Goal: Task Accomplishment & Management: Manage account settings

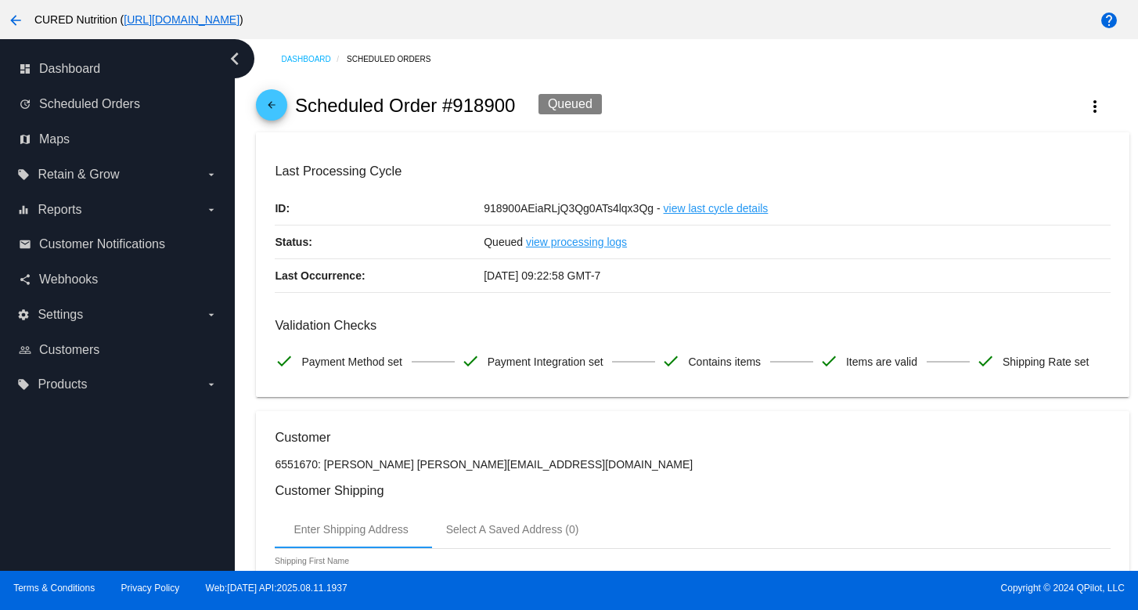
click at [270, 103] on mat-icon "arrow_back" at bounding box center [271, 108] width 19 height 19
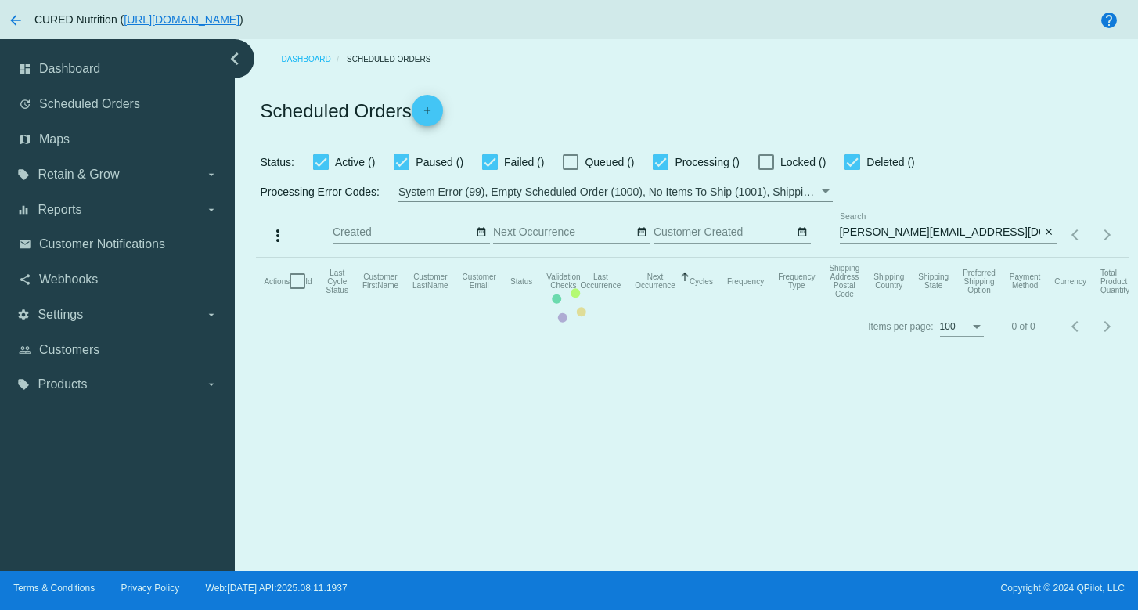
checkbox input "true"
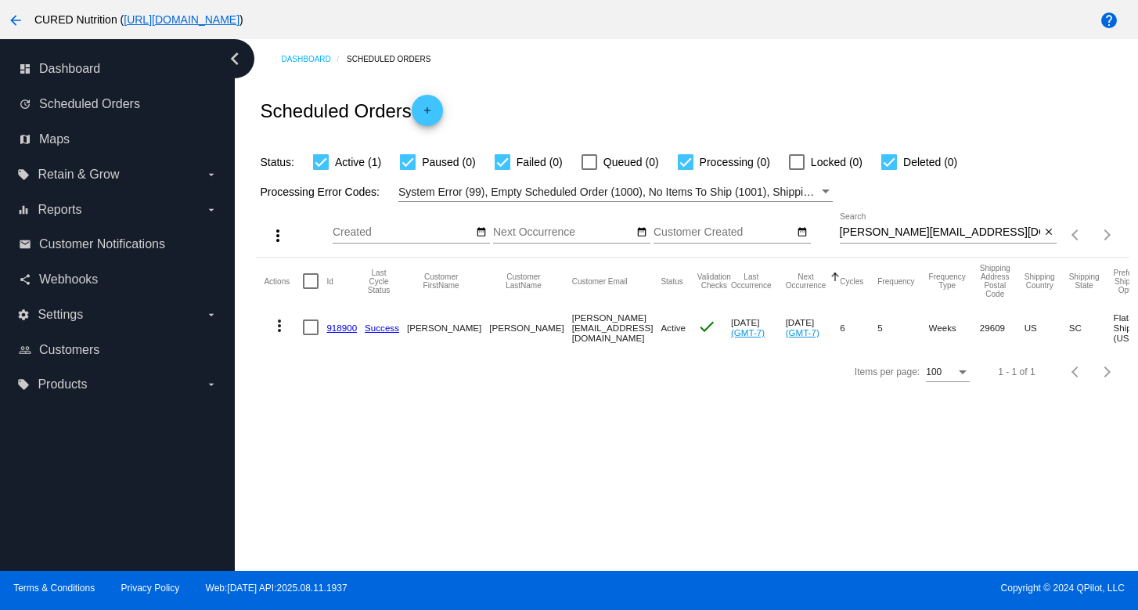
click at [887, 236] on input "[PERSON_NAME][EMAIL_ADDRESS][DOMAIN_NAME]" at bounding box center [940, 232] width 201 height 13
paste input "denisequarles1028"
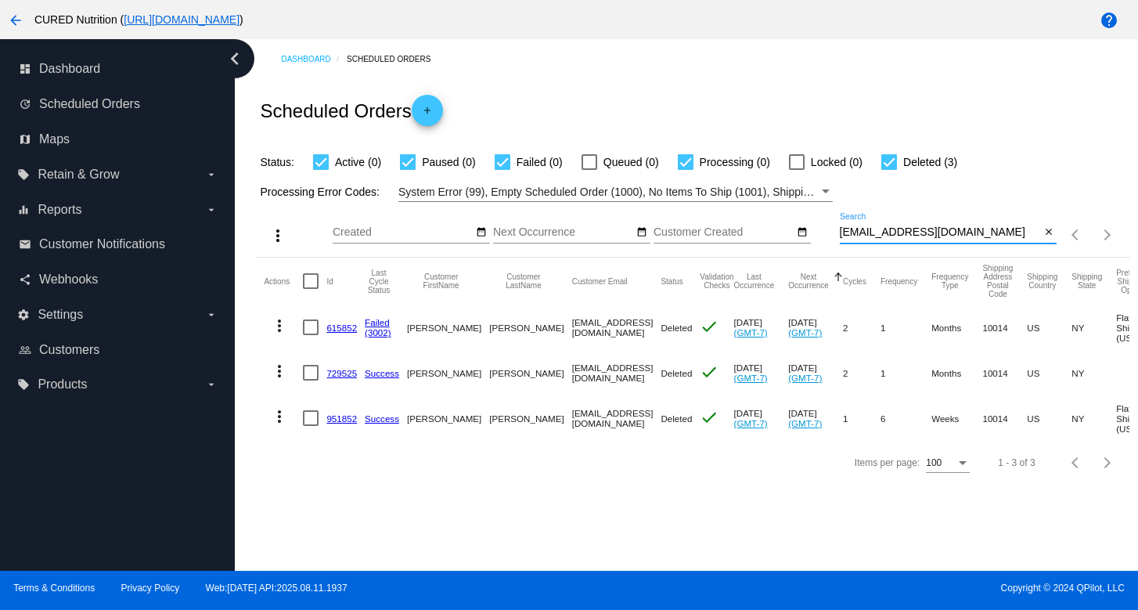
click at [930, 233] on input "[EMAIL_ADDRESS][DOMAIN_NAME]" at bounding box center [940, 232] width 201 height 13
click at [879, 236] on input "[EMAIL_ADDRESS][DOMAIN_NAME]" at bounding box center [940, 232] width 201 height 13
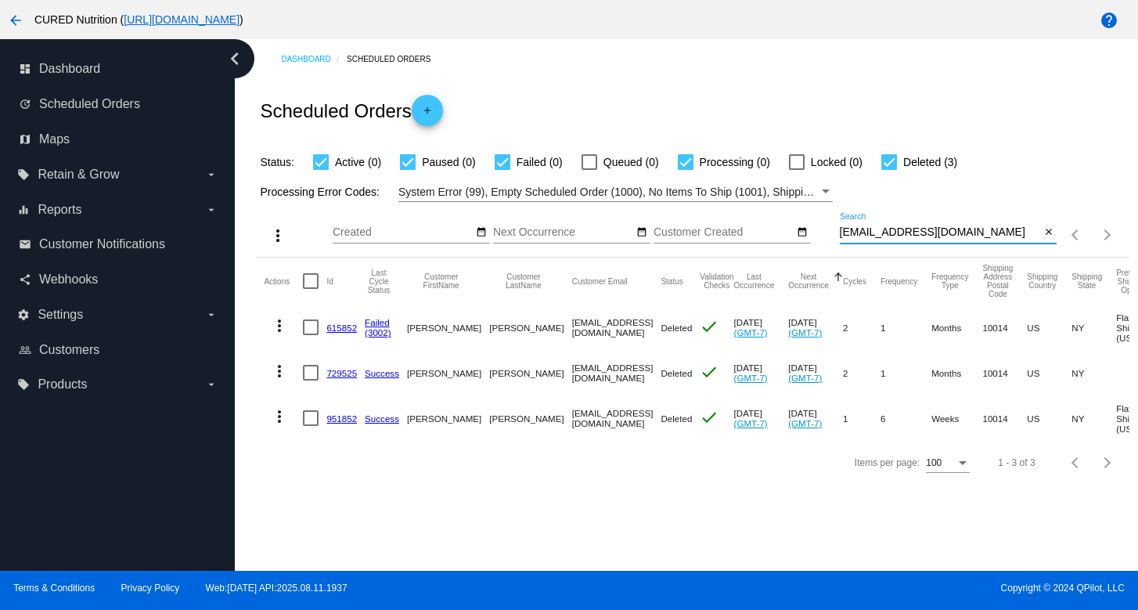
paste input "lauren@lab26design"
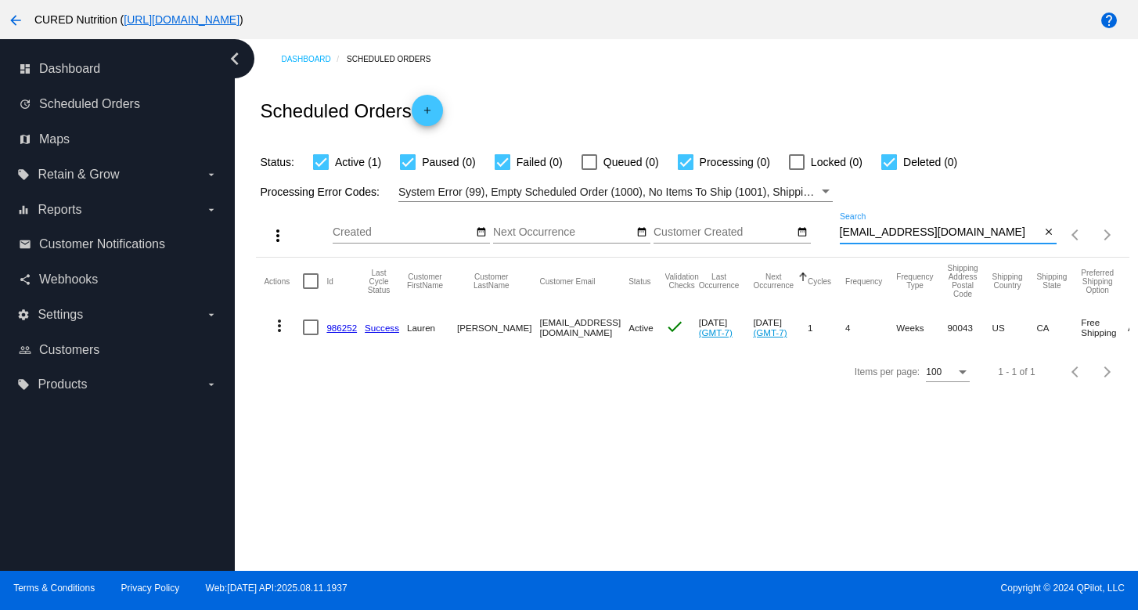
type input "[EMAIL_ADDRESS][DOMAIN_NAME]"
drag, startPoint x: 341, startPoint y: 329, endPoint x: 348, endPoint y: 277, distance: 52.1
click at [341, 329] on link "986252" at bounding box center [341, 327] width 31 height 10
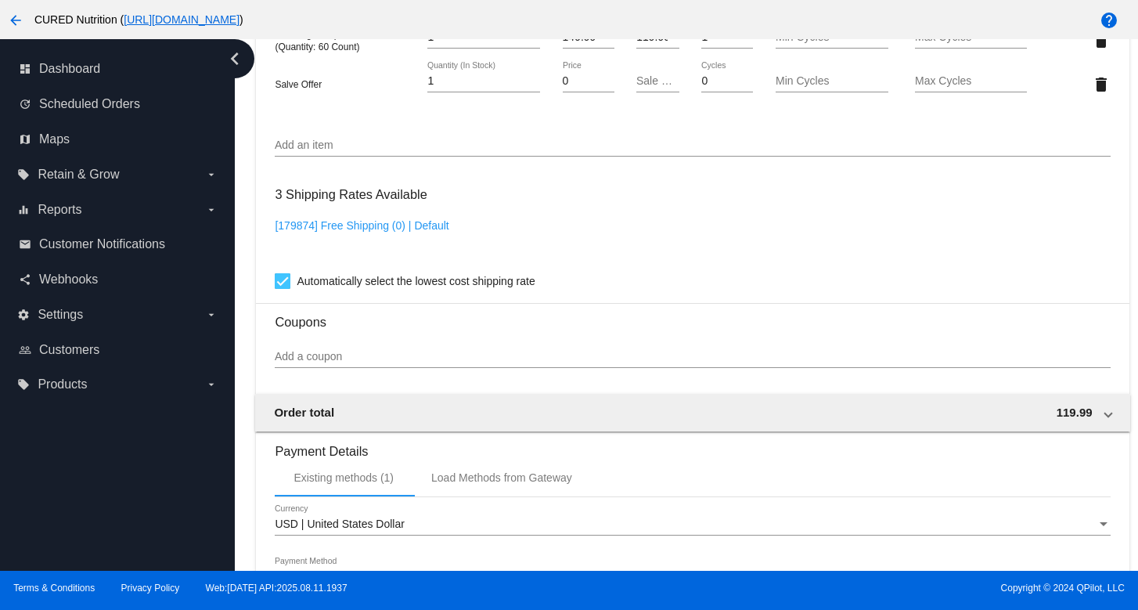
scroll to position [1464, 0]
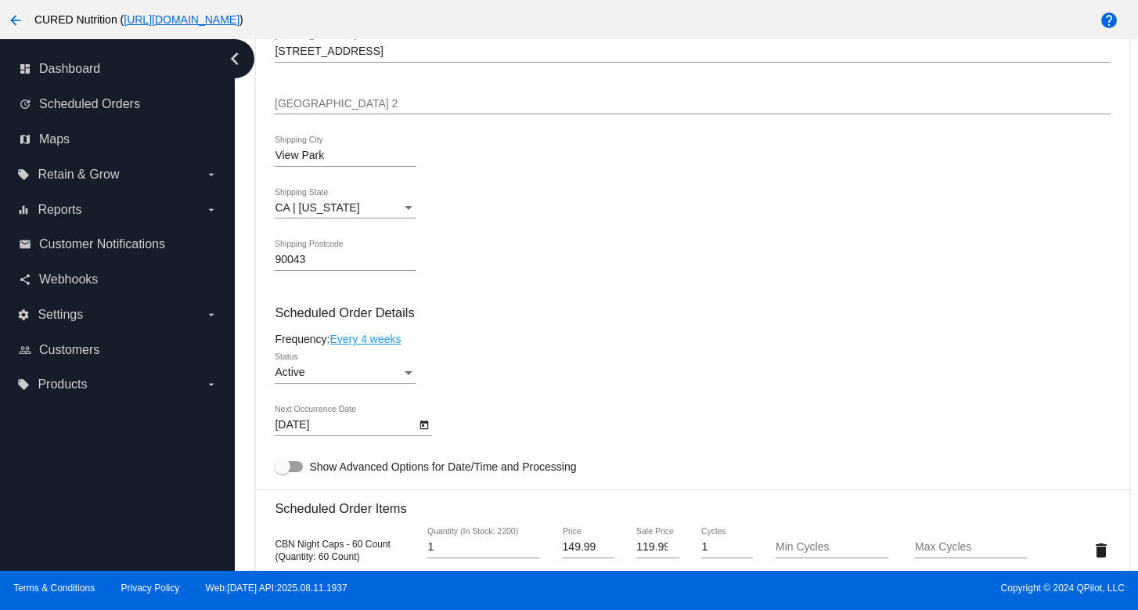
scroll to position [0, 0]
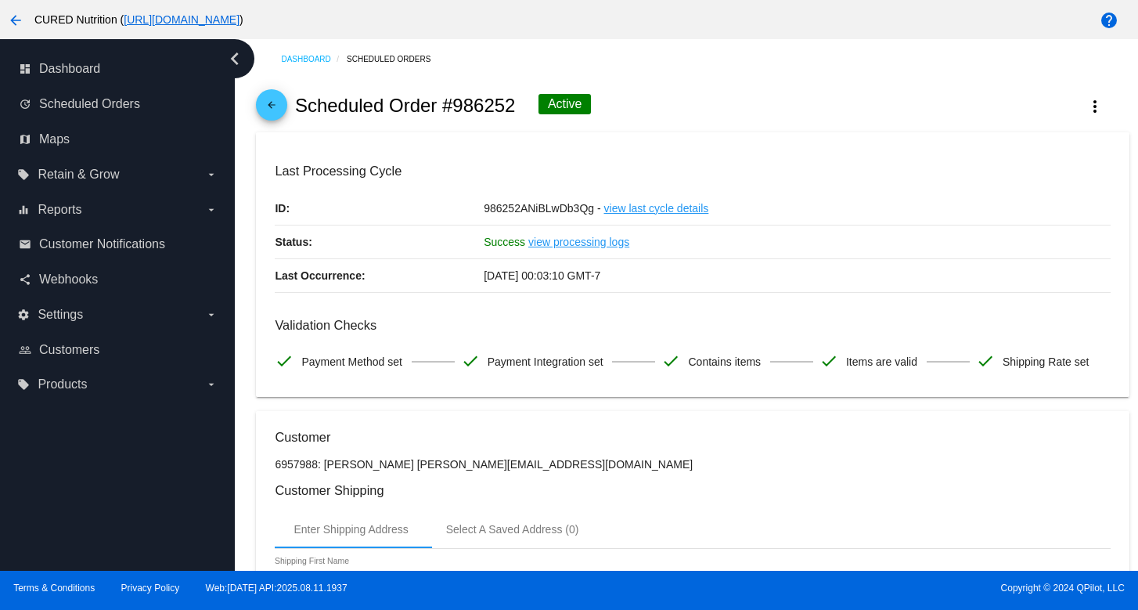
click at [276, 117] on mat-icon "arrow_back" at bounding box center [271, 108] width 19 height 19
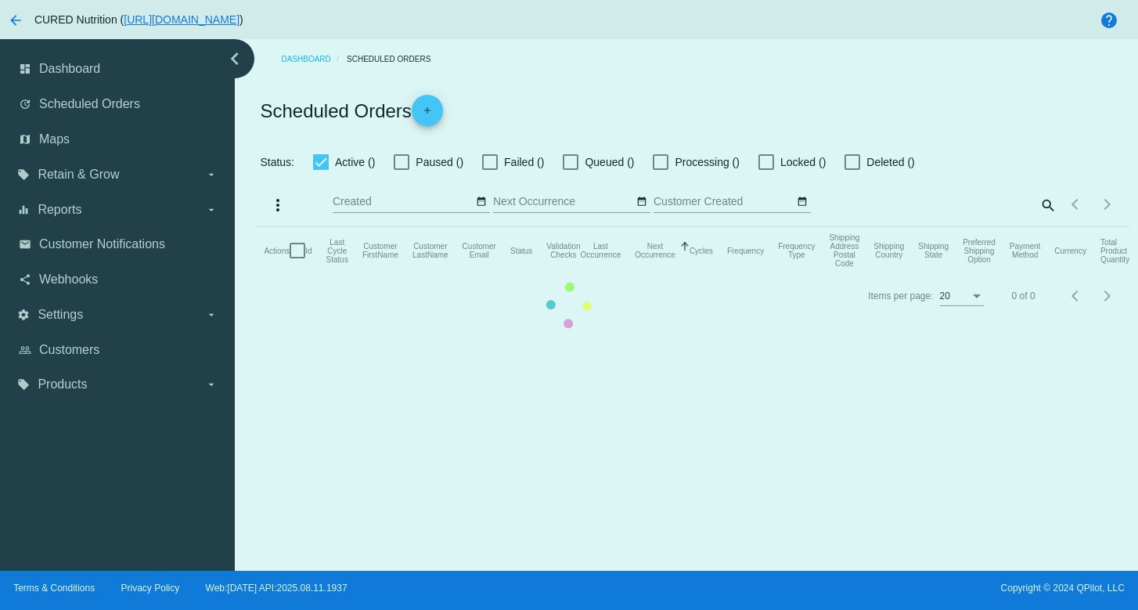
checkbox input "true"
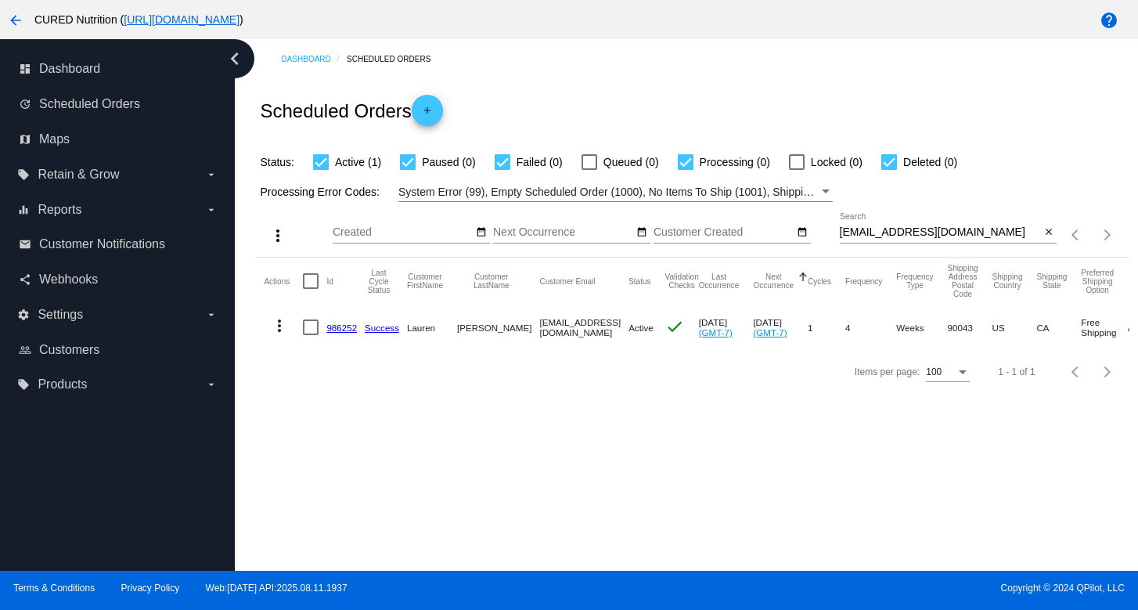
click at [887, 235] on input "[EMAIL_ADDRESS][DOMAIN_NAME]" at bounding box center [940, 232] width 201 height 13
paste input "[PERSON_NAME][EMAIL_ADDRESS][PERSON_NAME]"
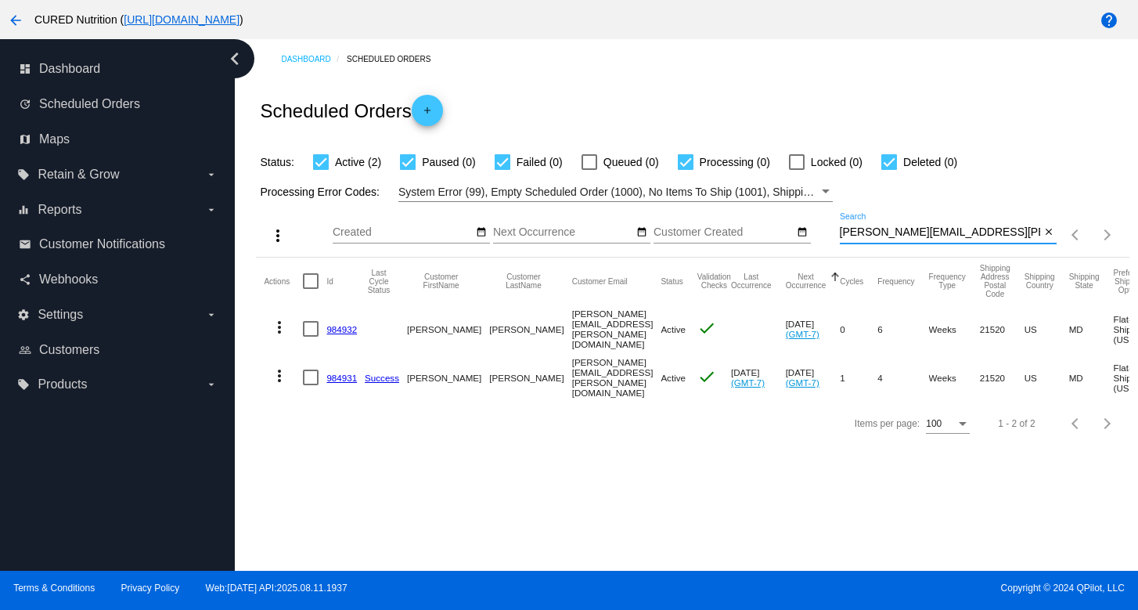
type input "[PERSON_NAME][EMAIL_ADDRESS][PERSON_NAME][DOMAIN_NAME]"
click at [345, 324] on link "984932" at bounding box center [341, 329] width 31 height 10
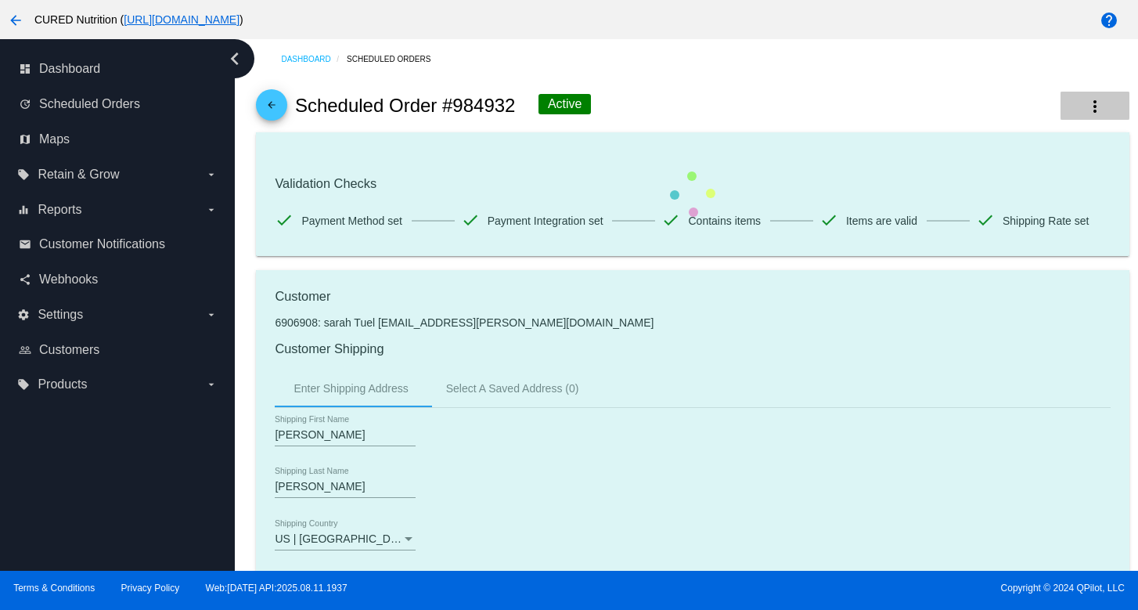
click at [1112, 103] on button "more_vert" at bounding box center [1094, 106] width 69 height 28
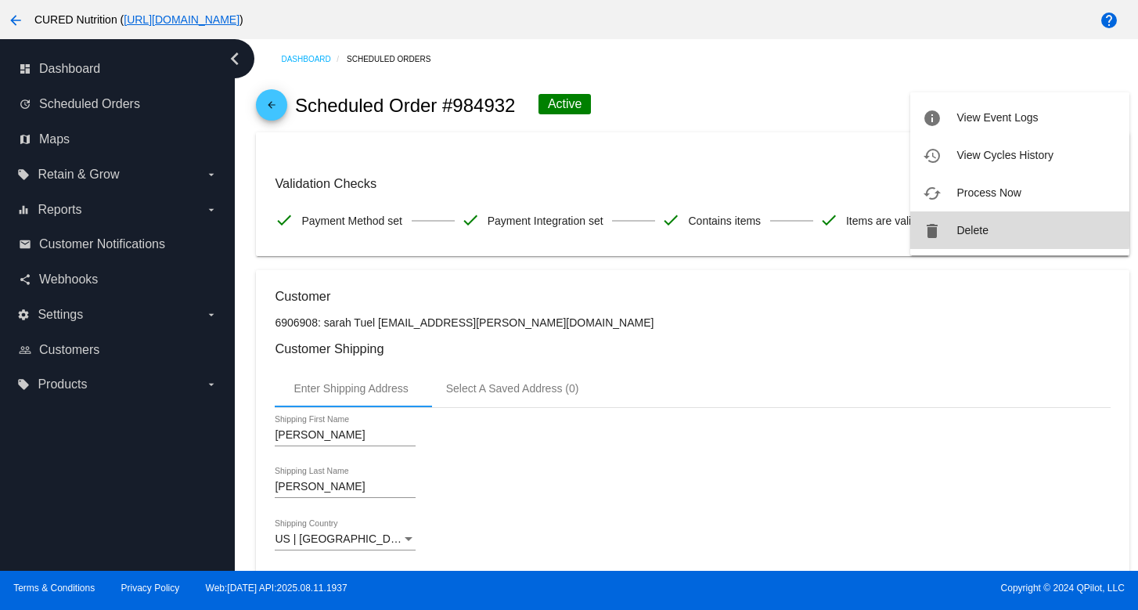
click at [944, 222] on button "delete Delete" at bounding box center [1019, 230] width 219 height 38
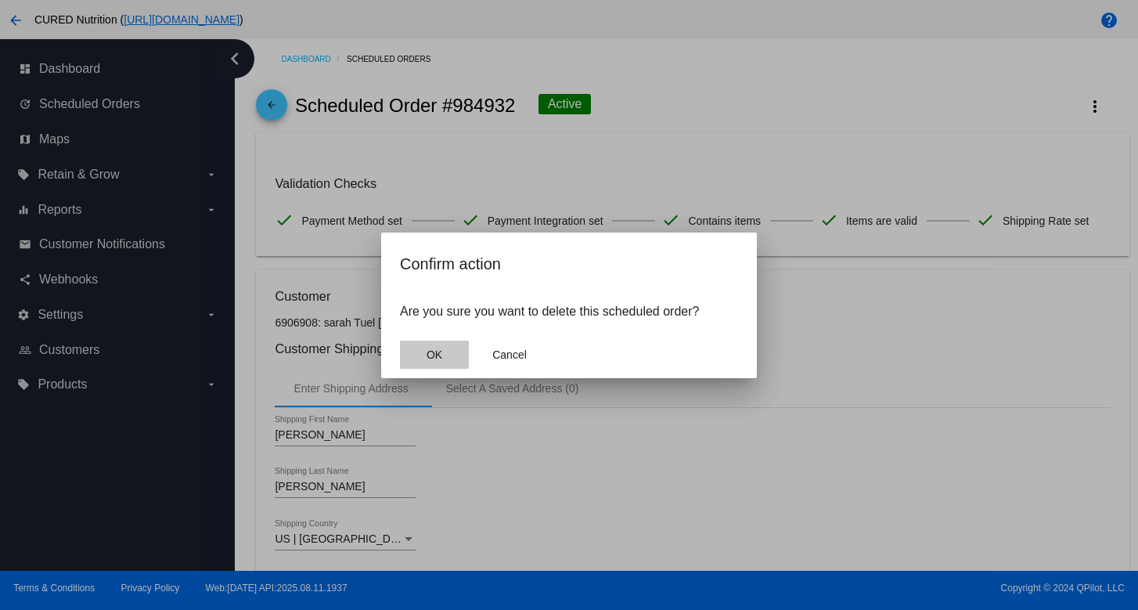
click at [445, 349] on button "OK" at bounding box center [434, 354] width 69 height 28
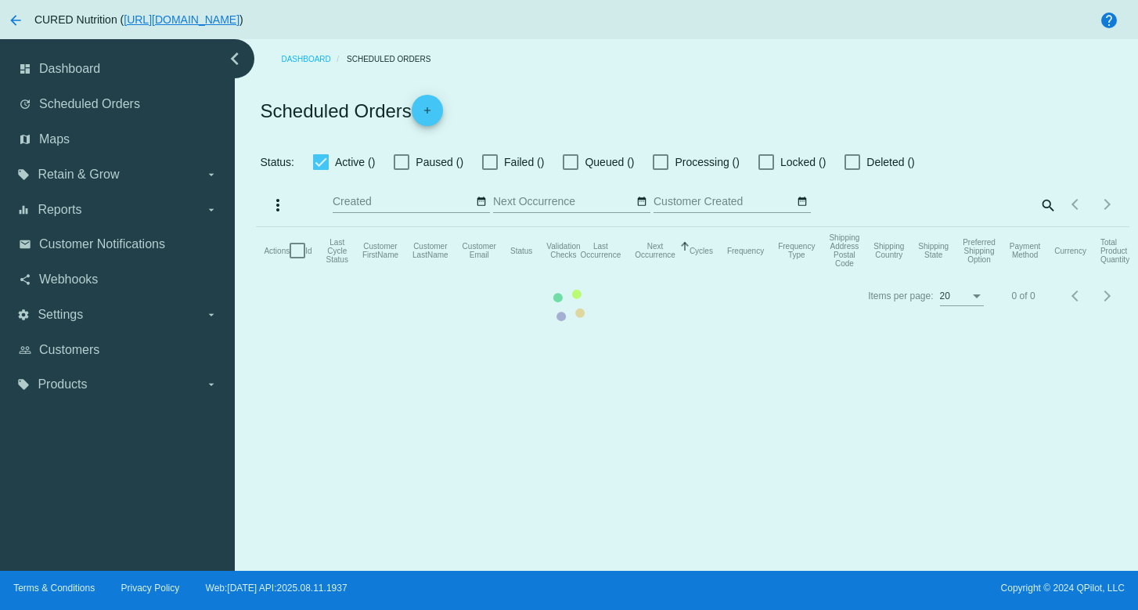
checkbox input "true"
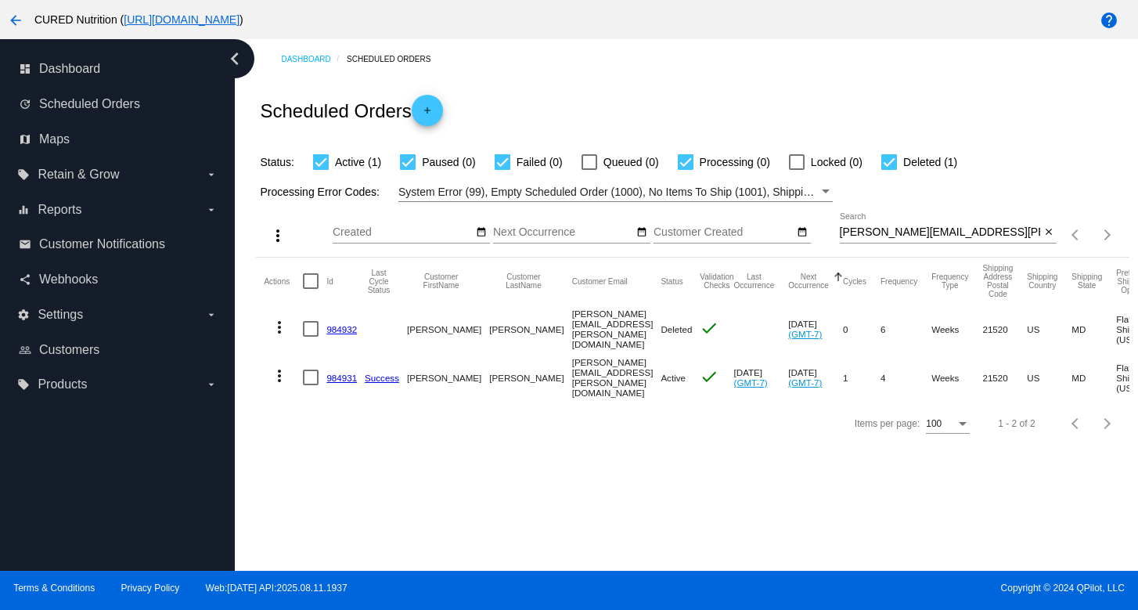
click at [344, 372] on link "984931" at bounding box center [341, 377] width 31 height 10
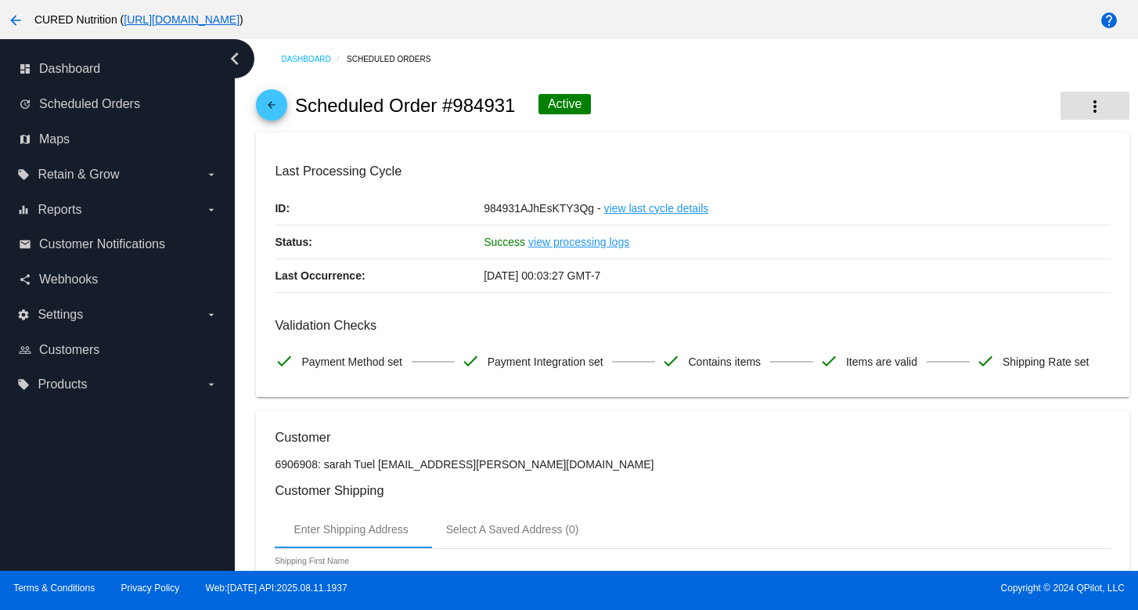
click at [1091, 103] on mat-icon "more_vert" at bounding box center [1094, 106] width 19 height 19
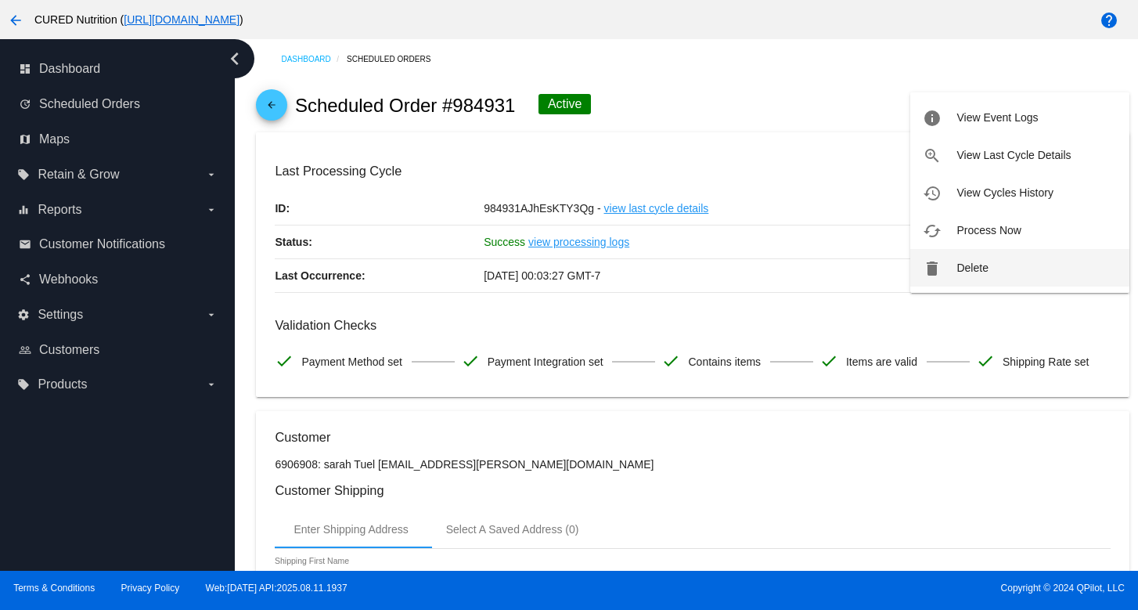
click at [917, 275] on button "delete Delete" at bounding box center [1019, 268] width 219 height 38
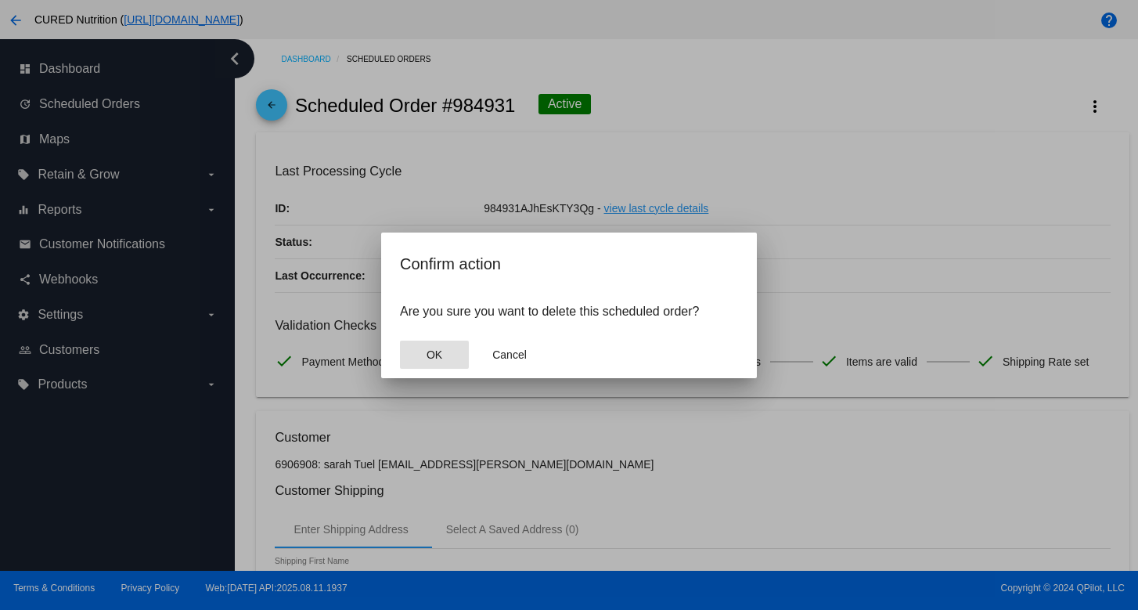
click at [451, 350] on button "OK" at bounding box center [434, 354] width 69 height 28
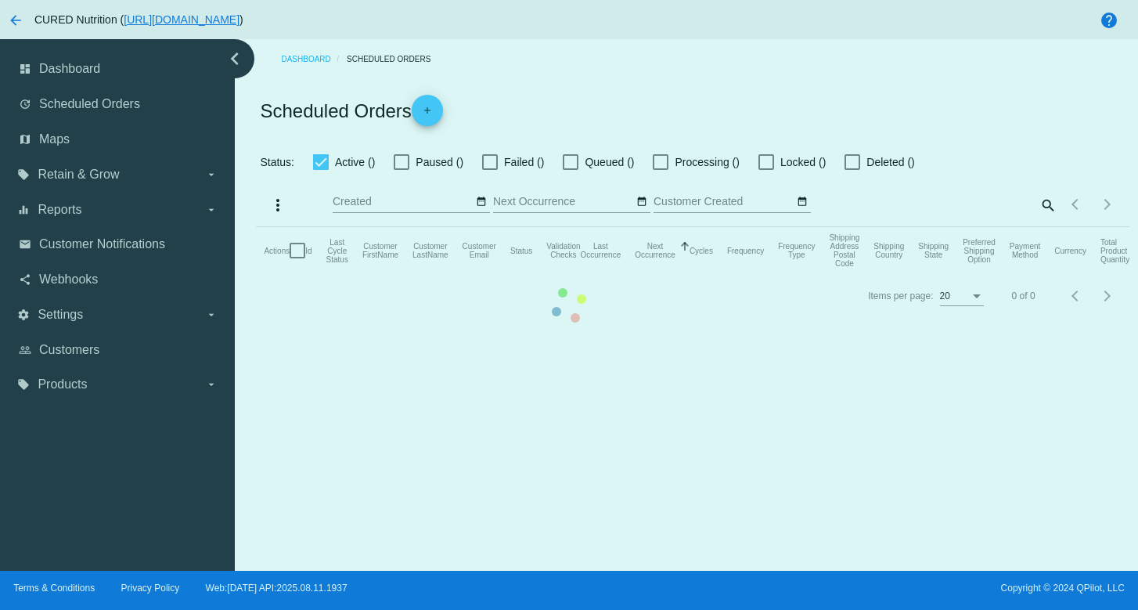
checkbox input "true"
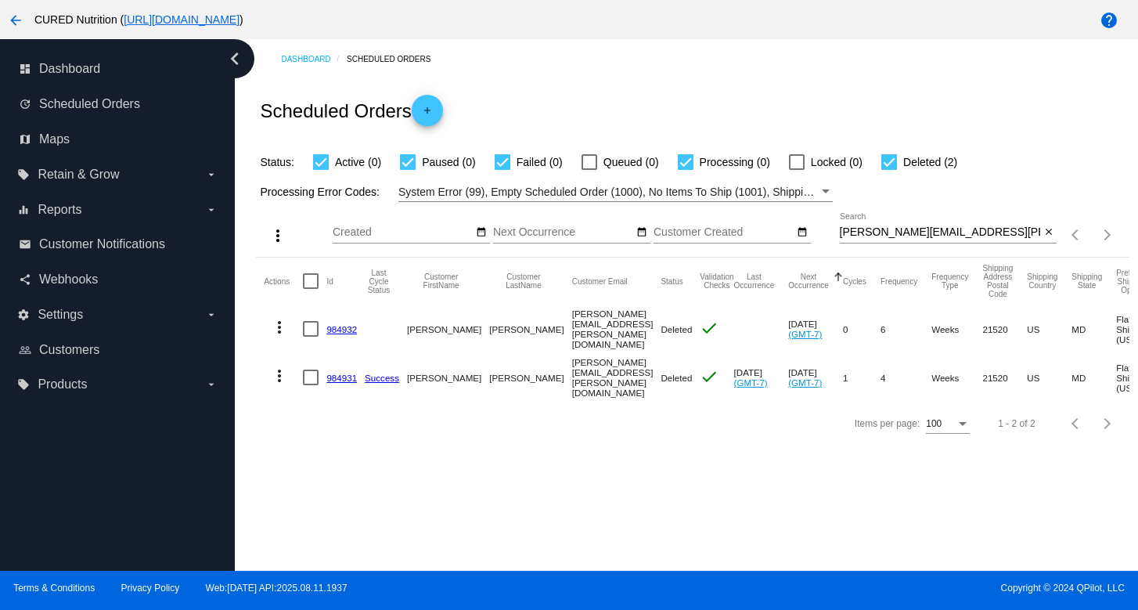
click at [898, 231] on input "[PERSON_NAME][EMAIL_ADDRESS][PERSON_NAME][DOMAIN_NAME]" at bounding box center [940, 232] width 201 height 13
paste input "[PERSON_NAME]"
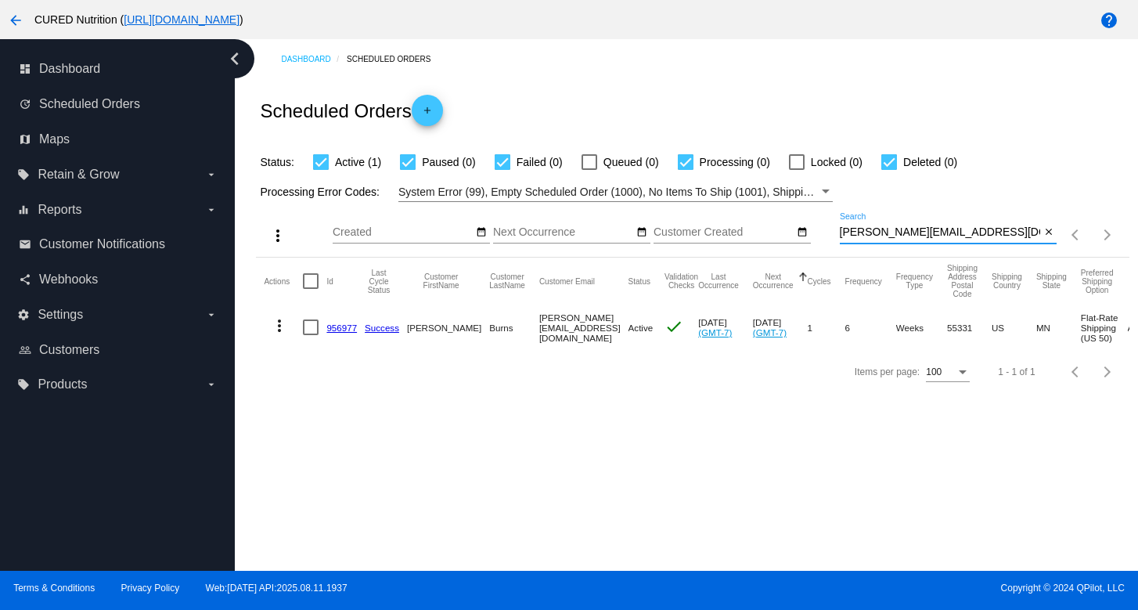
type input "[PERSON_NAME][EMAIL_ADDRESS][DOMAIN_NAME]"
click at [344, 326] on link "956977" at bounding box center [341, 327] width 31 height 10
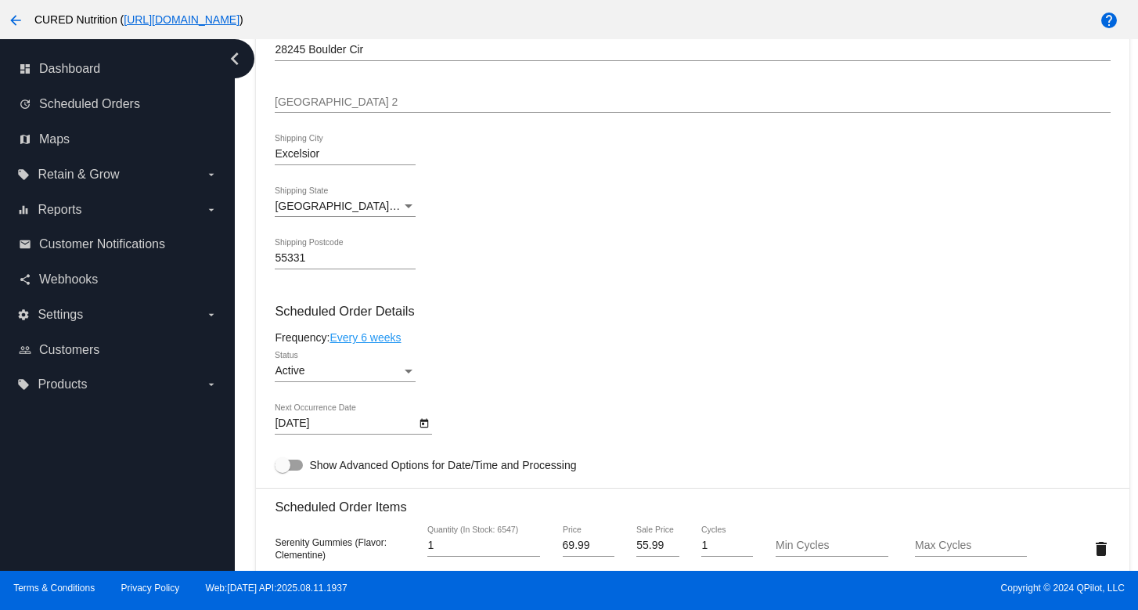
scroll to position [783, 0]
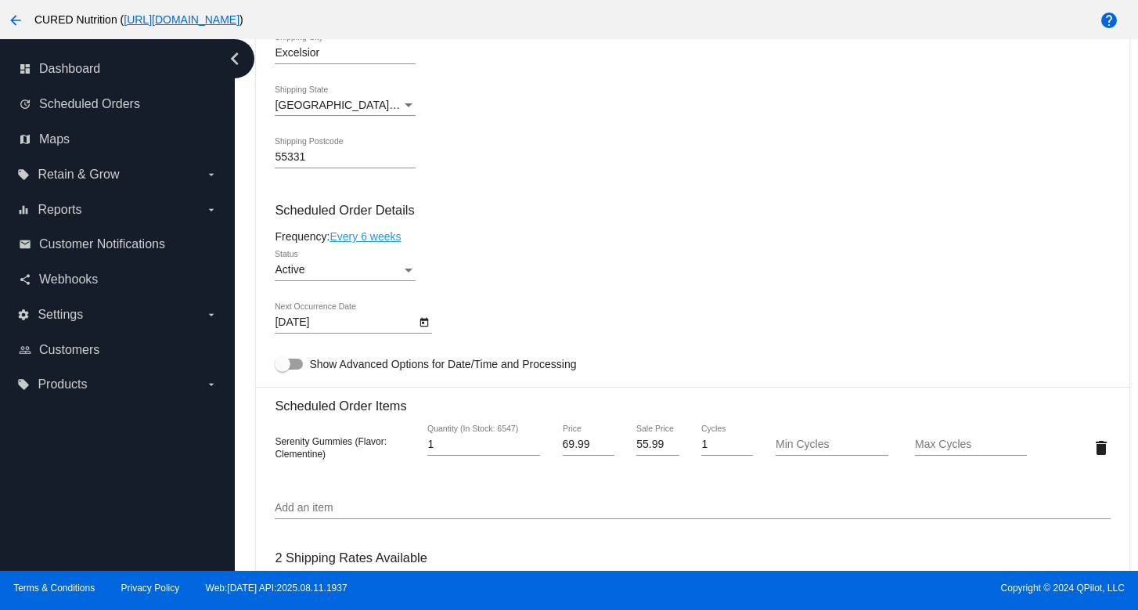
click at [427, 327] on icon "Open calendar" at bounding box center [424, 322] width 9 height 9
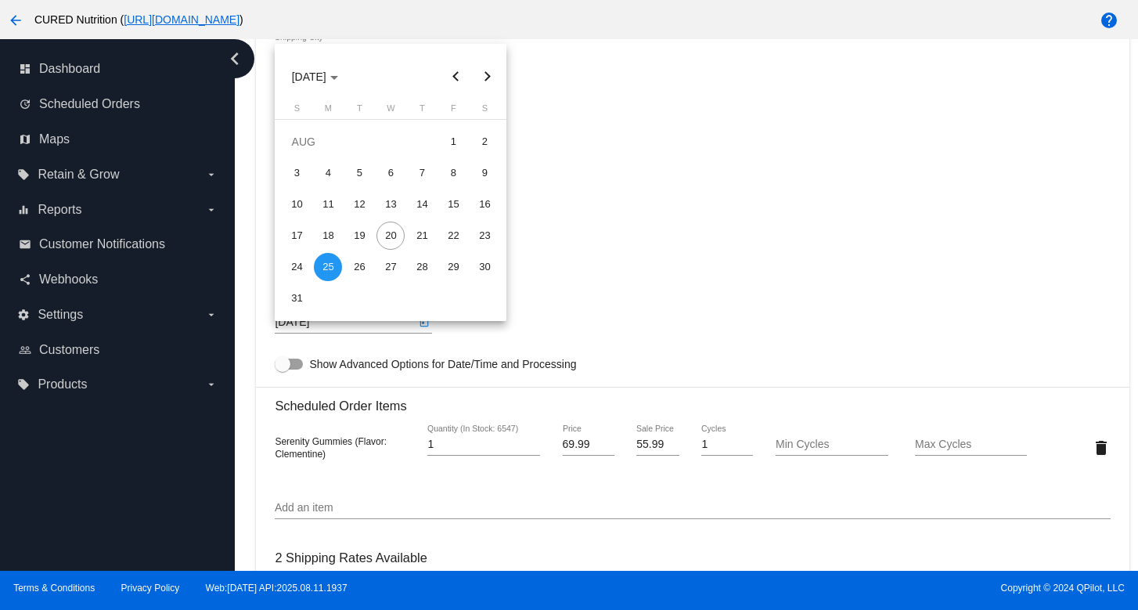
click at [488, 70] on button "Next month" at bounding box center [486, 76] width 31 height 31
click at [492, 239] on div "25" at bounding box center [484, 235] width 28 height 28
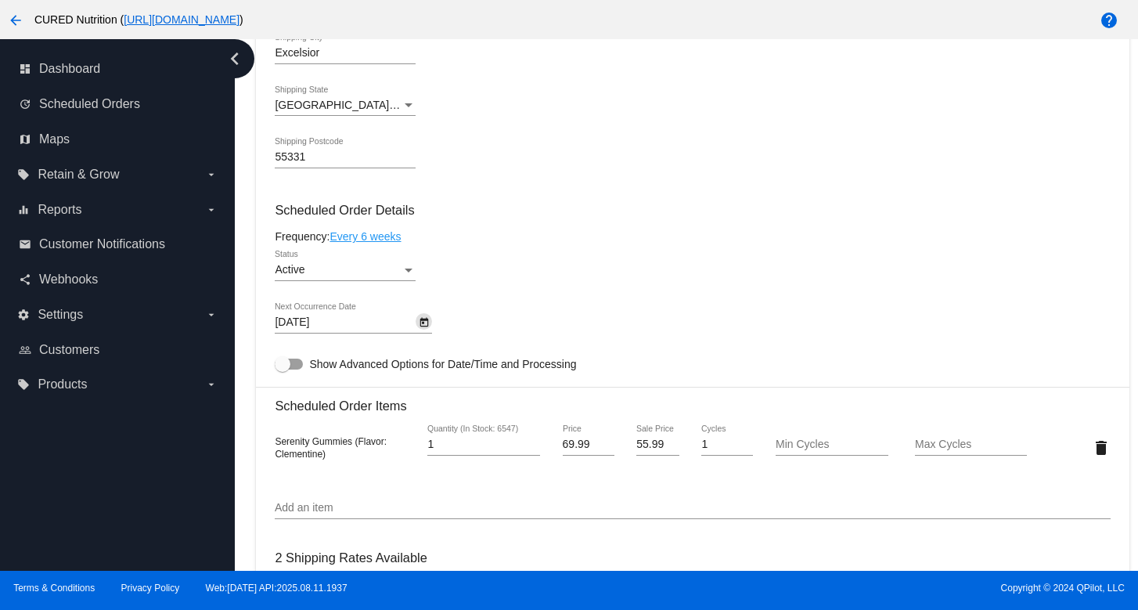
click at [426, 327] on icon "Open calendar" at bounding box center [424, 322] width 9 height 9
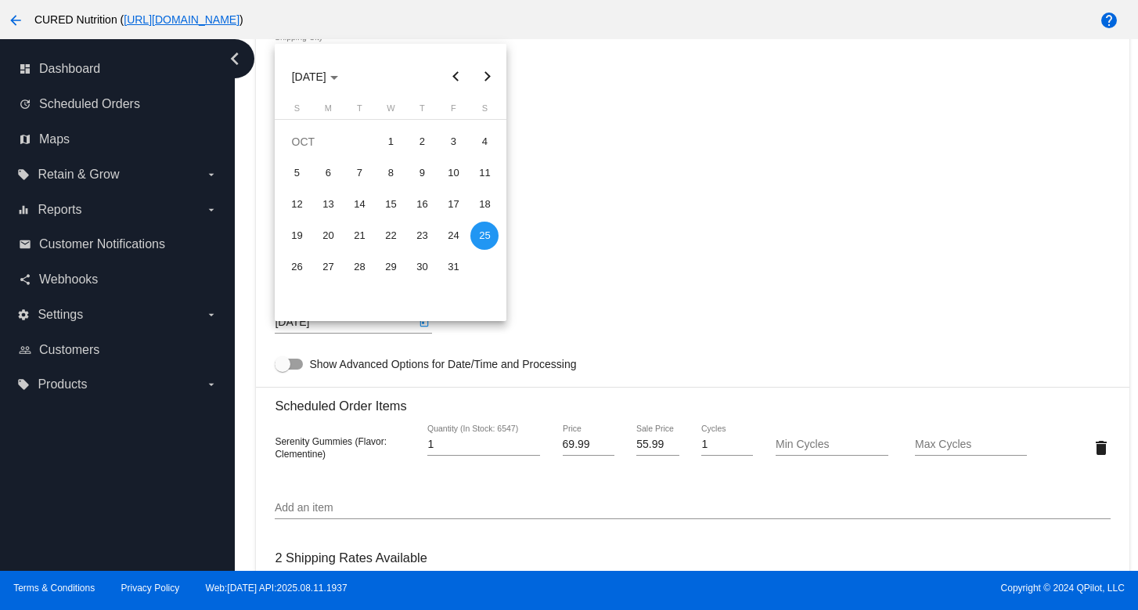
click at [490, 76] on button "Next month" at bounding box center [486, 76] width 31 height 31
click at [357, 268] on div "25" at bounding box center [359, 267] width 28 height 28
type input "[DATE]"
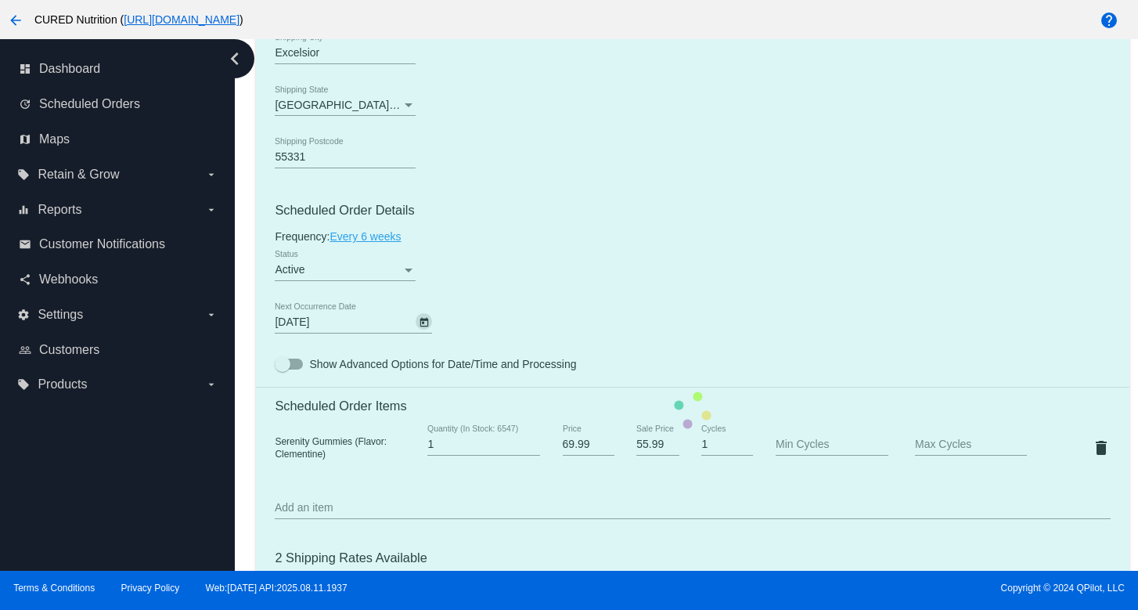
click at [553, 259] on mat-card "Customer 6804320: [PERSON_NAME] [PERSON_NAME][EMAIL_ADDRESS][DOMAIN_NAME] Custo…" at bounding box center [692, 410] width 872 height 1565
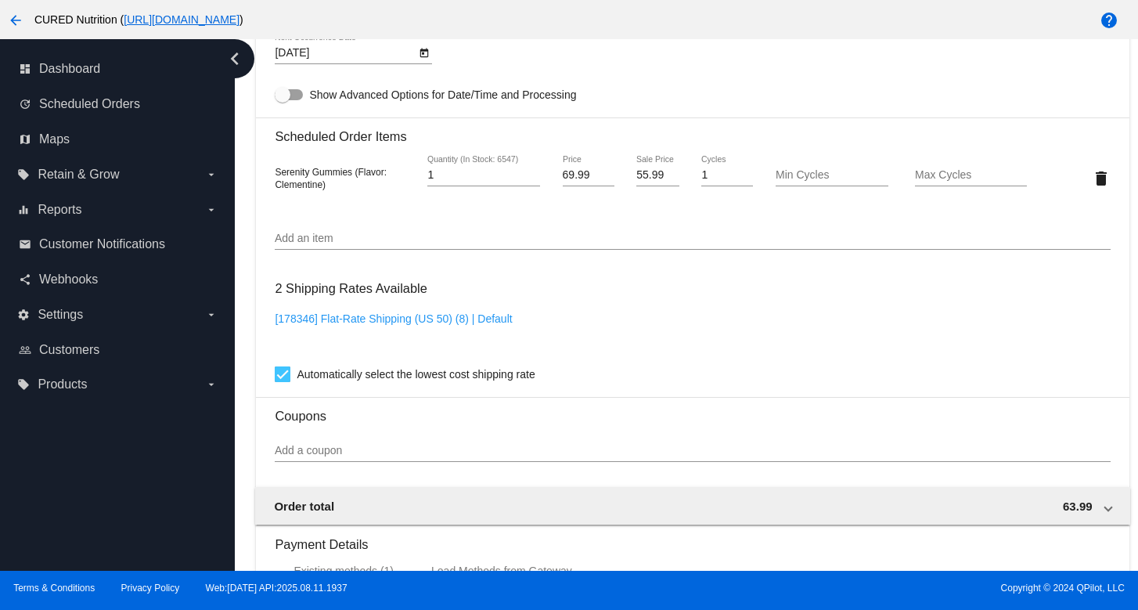
scroll to position [1419, 0]
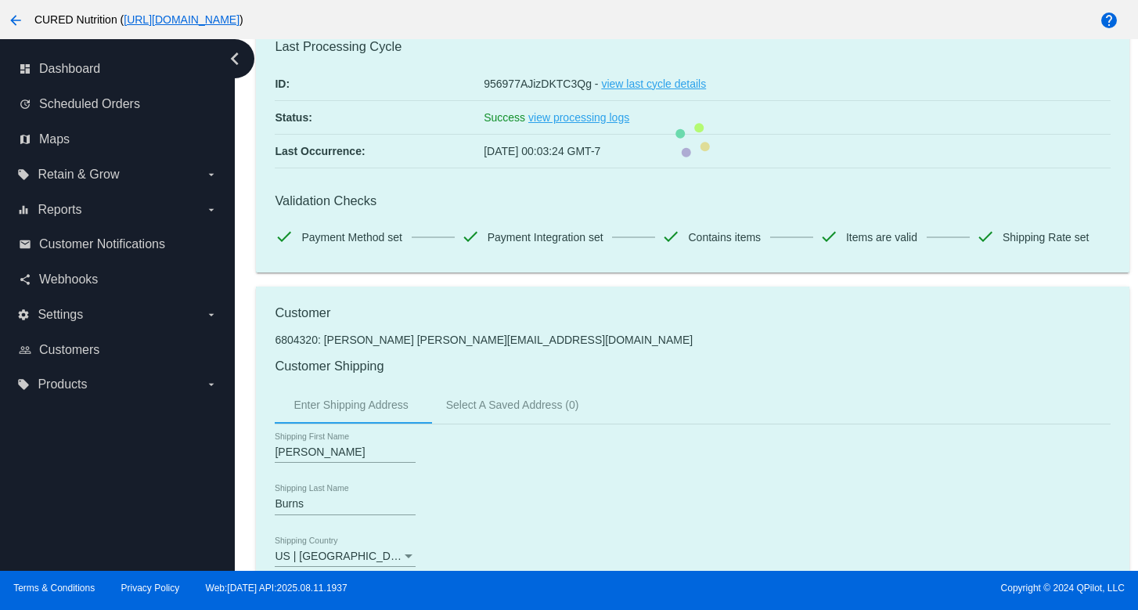
scroll to position [0, 0]
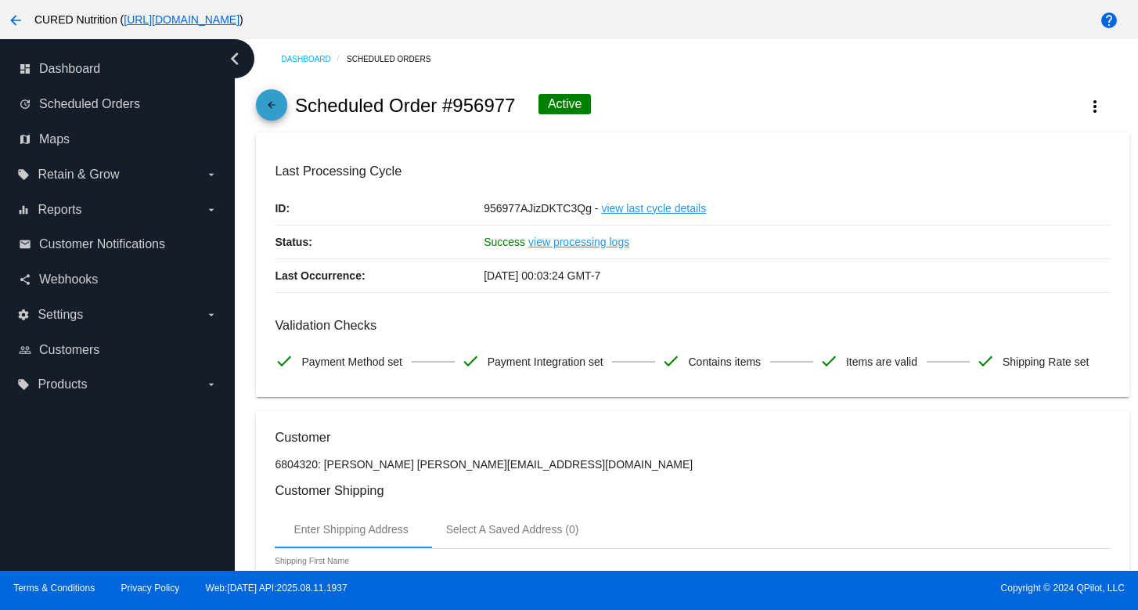
click at [280, 114] on mat-icon "arrow_back" at bounding box center [271, 108] width 19 height 19
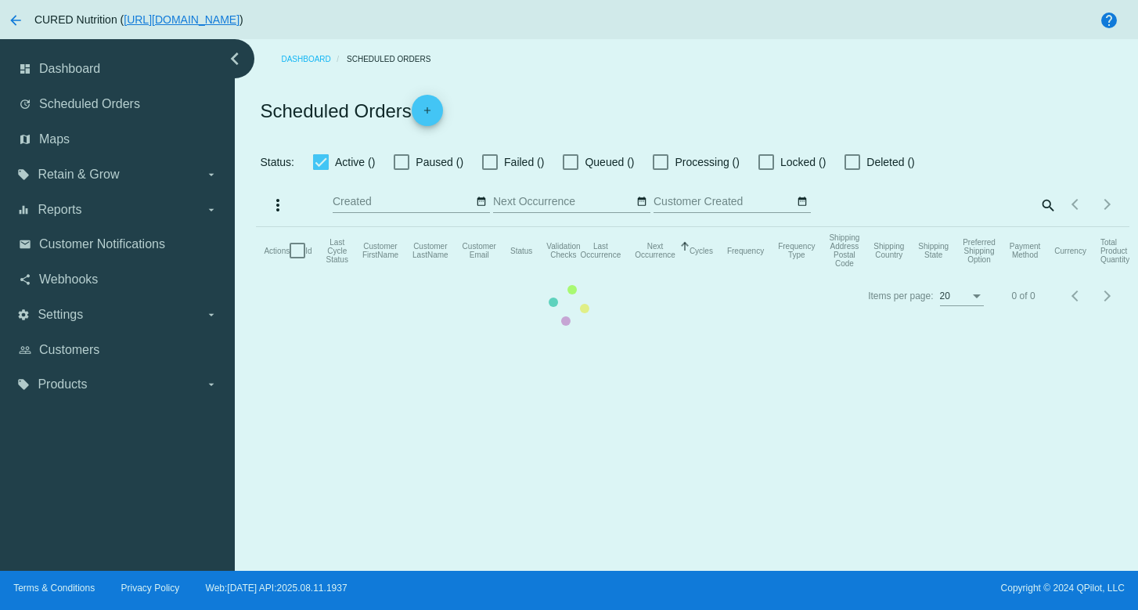
checkbox input "true"
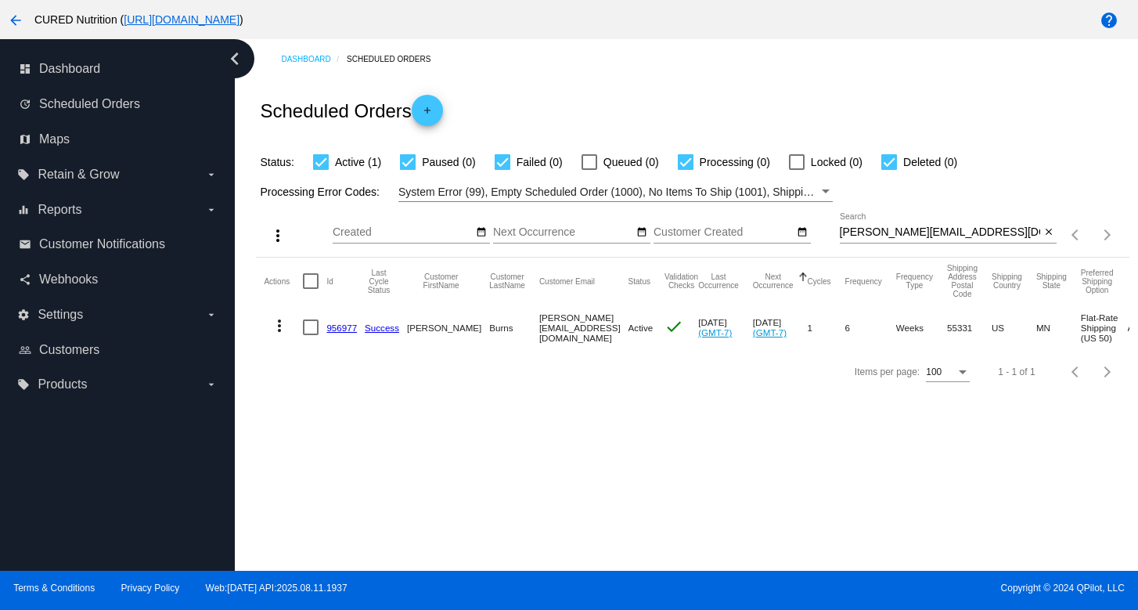
click at [861, 239] on input "[PERSON_NAME][EMAIL_ADDRESS][DOMAIN_NAME]" at bounding box center [940, 232] width 201 height 13
paste input "kathyquirk1"
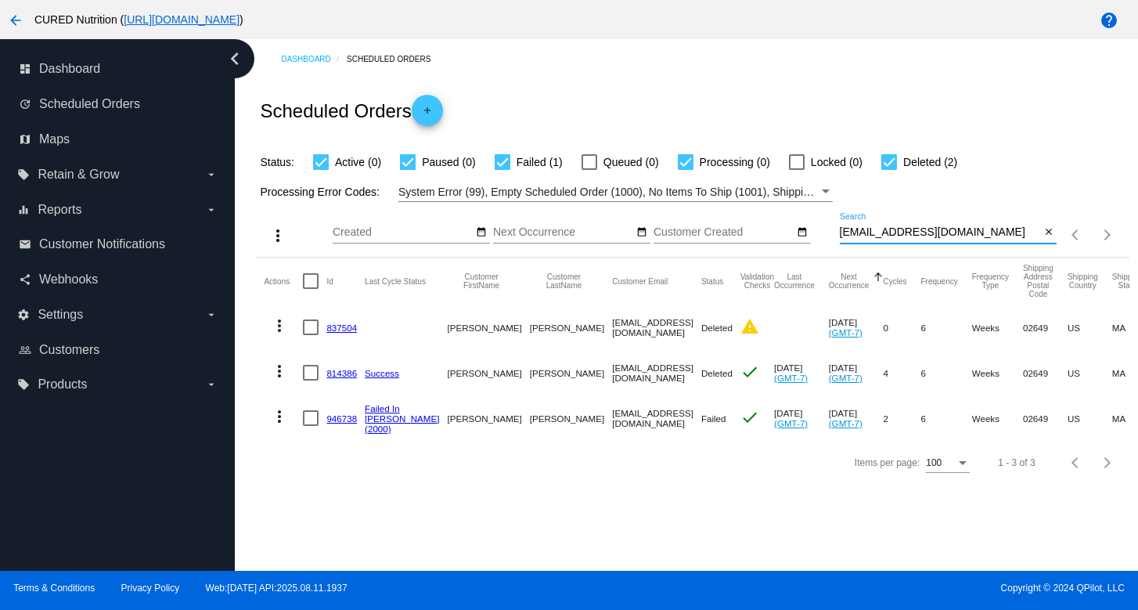
type input "[EMAIL_ADDRESS][DOMAIN_NAME]"
click at [342, 419] on link "946738" at bounding box center [341, 418] width 31 height 10
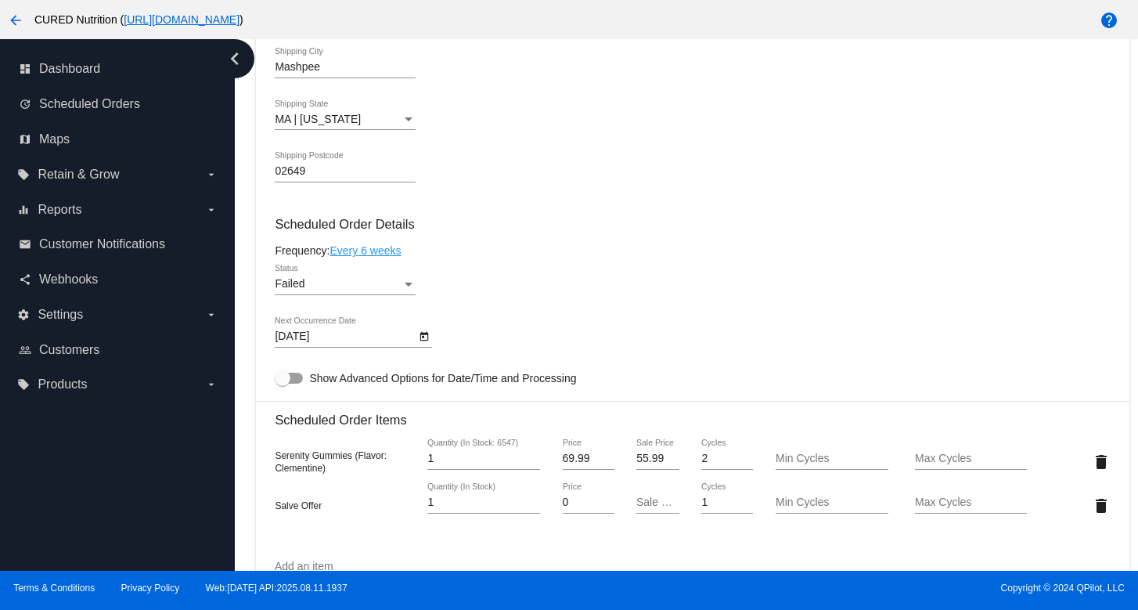
scroll to position [826, 0]
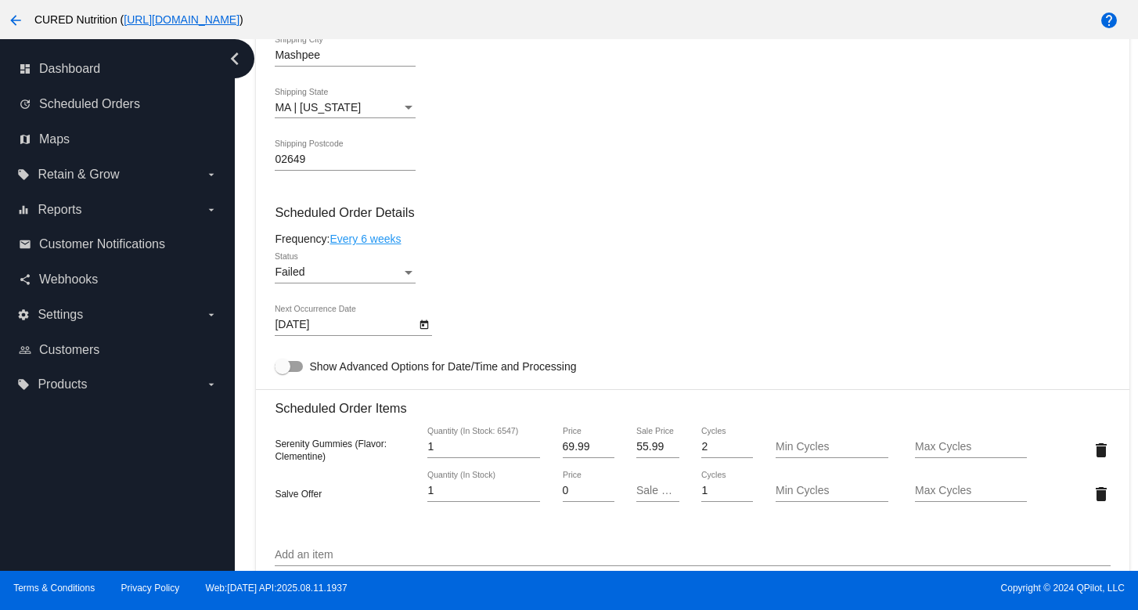
click at [405, 275] on div "Failed Status" at bounding box center [345, 268] width 141 height 31
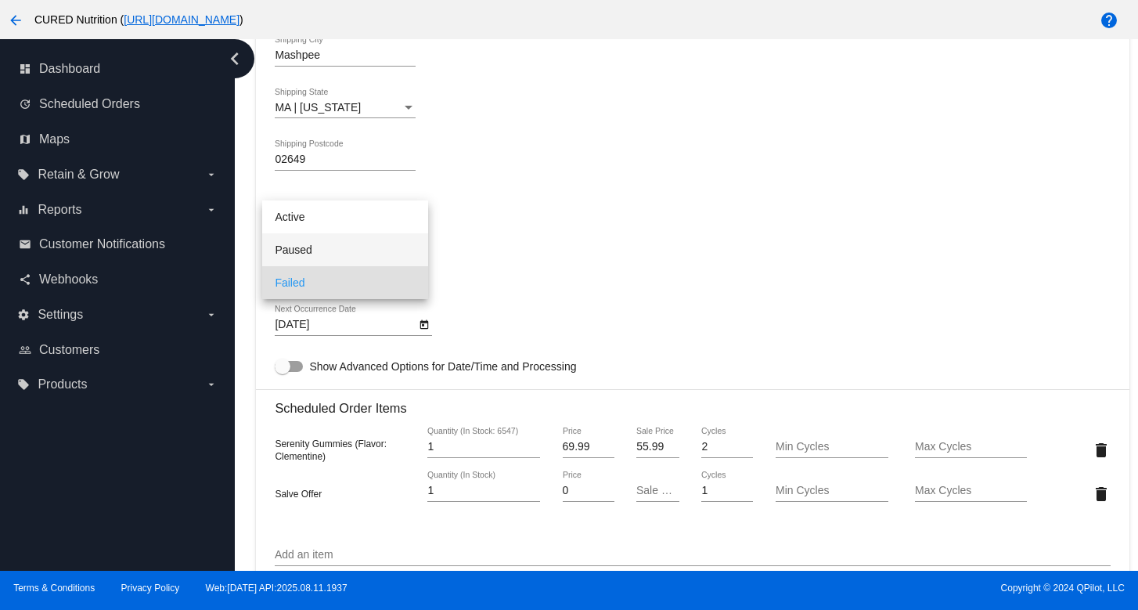
click at [397, 246] on span "Paused" at bounding box center [345, 249] width 141 height 33
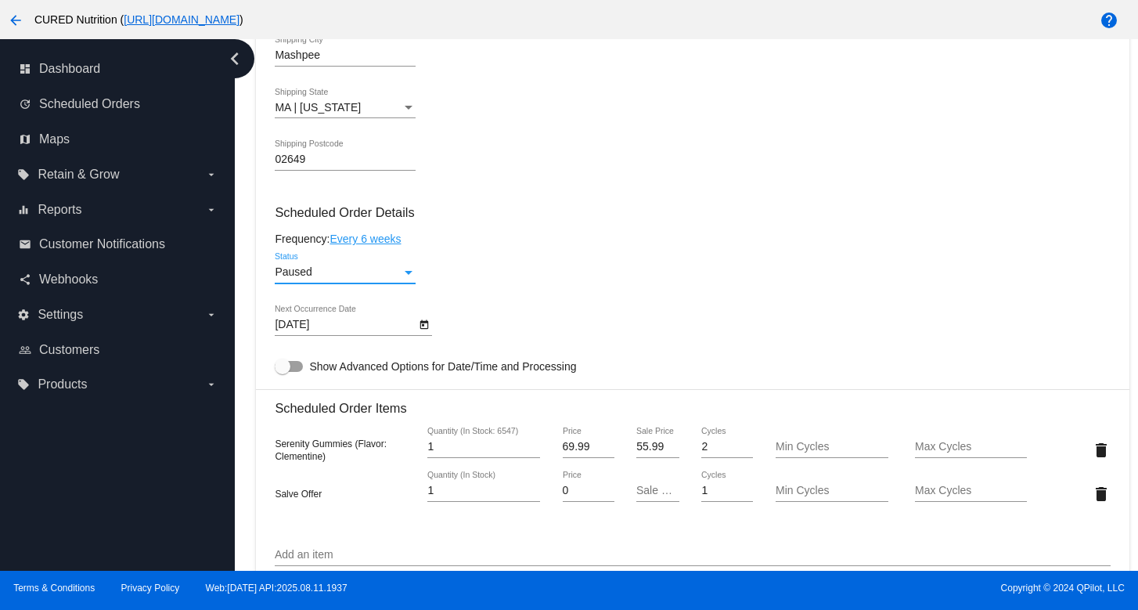
click at [547, 308] on mat-card-content "Customer 5653705: [PERSON_NAME] [EMAIL_ADDRESS][DOMAIN_NAME] Customer Shipping …" at bounding box center [692, 408] width 835 height 1518
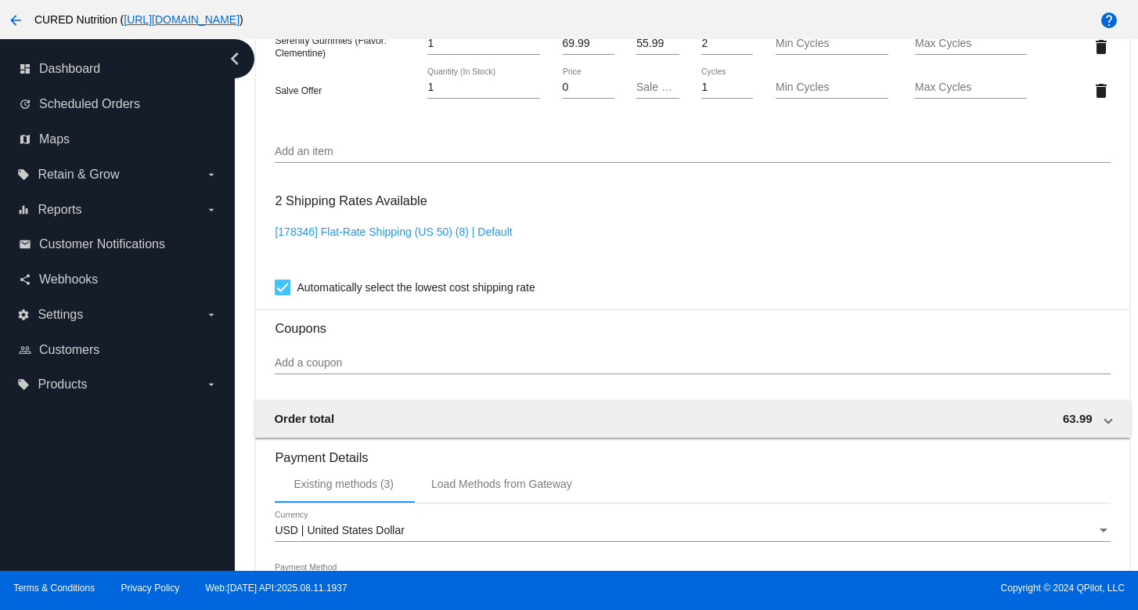
scroll to position [1509, 0]
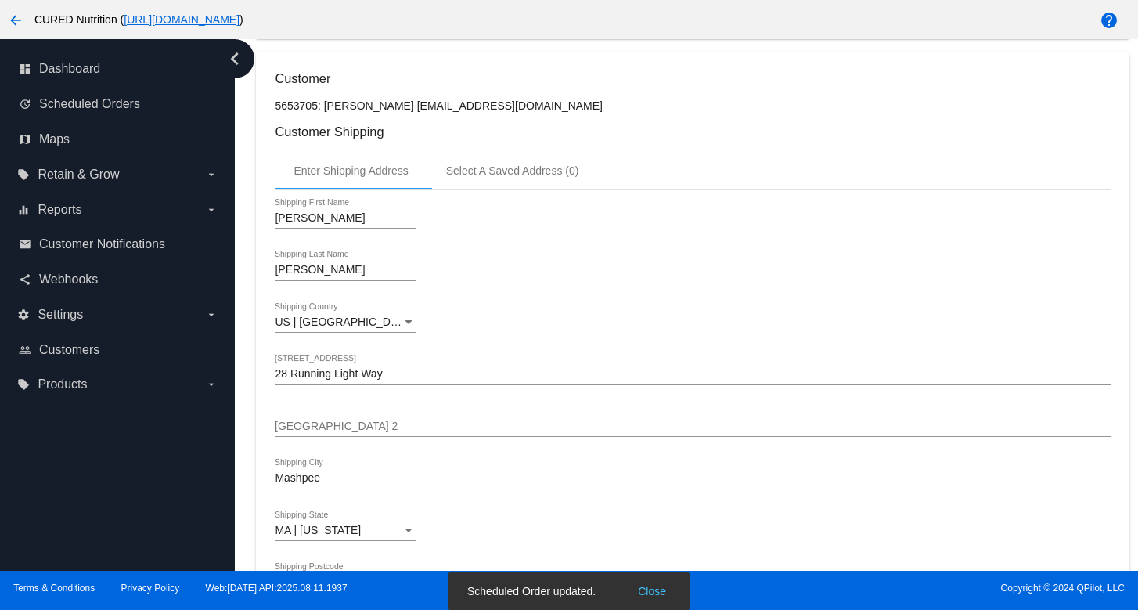
scroll to position [0, 0]
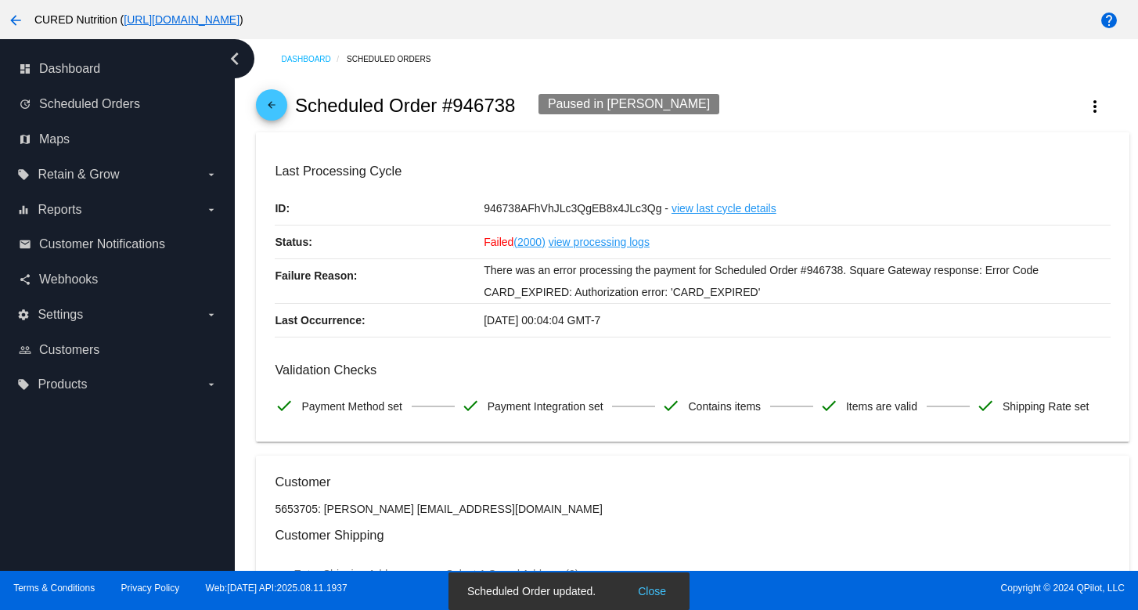
click at [264, 110] on mat-icon "arrow_back" at bounding box center [271, 108] width 19 height 19
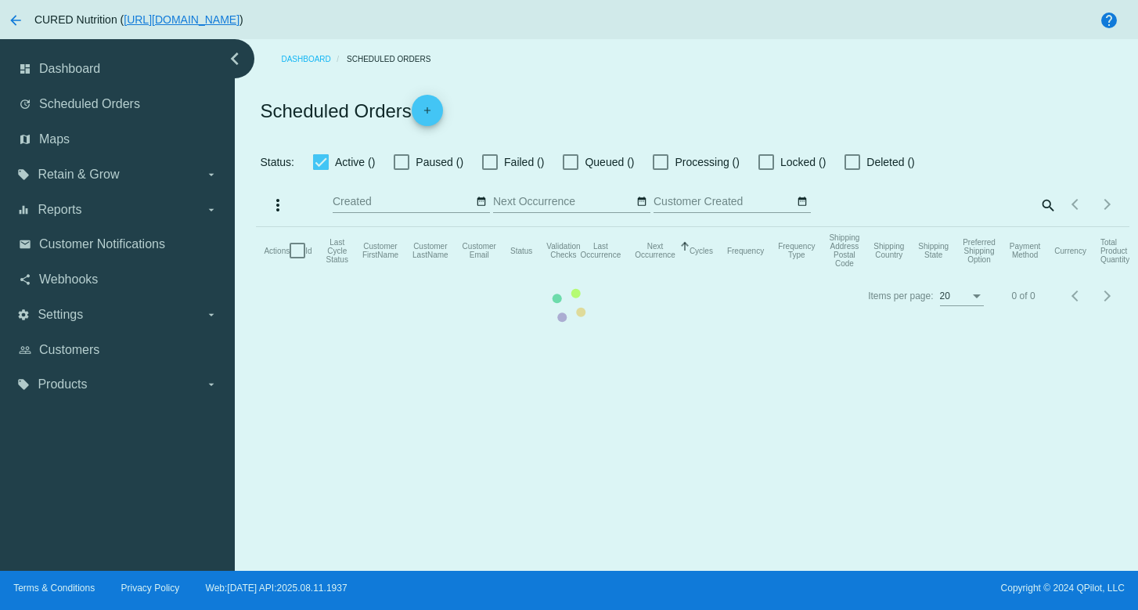
checkbox input "true"
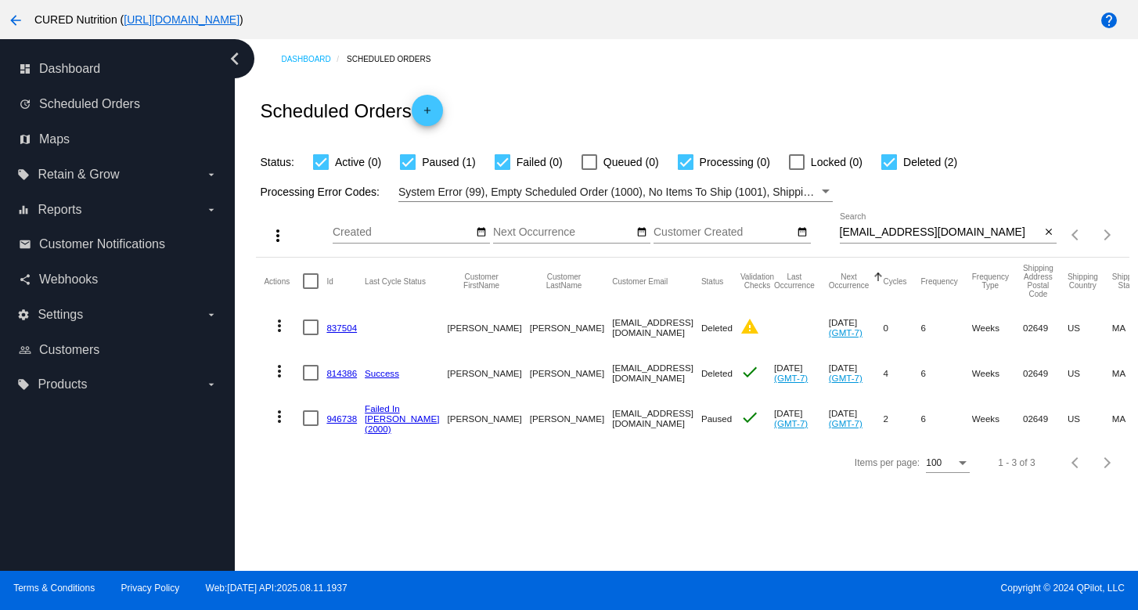
click at [889, 231] on input "[EMAIL_ADDRESS][DOMAIN_NAME]" at bounding box center [940, 232] width 201 height 13
paste input "CarolynMDavis"
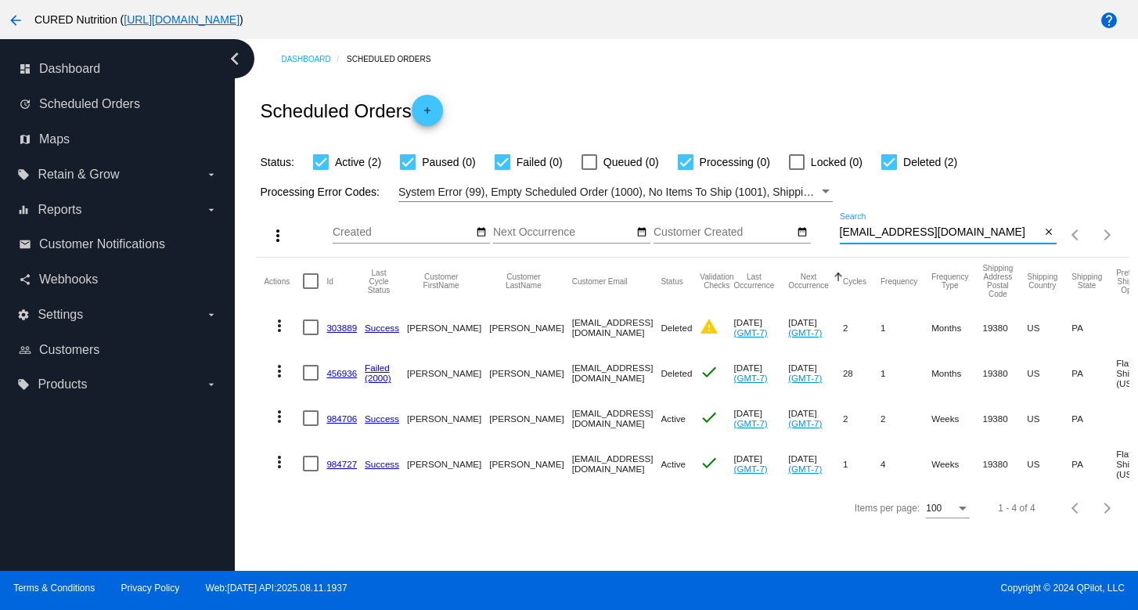
type input "[EMAIL_ADDRESS][DOMAIN_NAME]"
click at [346, 420] on link "984706" at bounding box center [341, 418] width 31 height 10
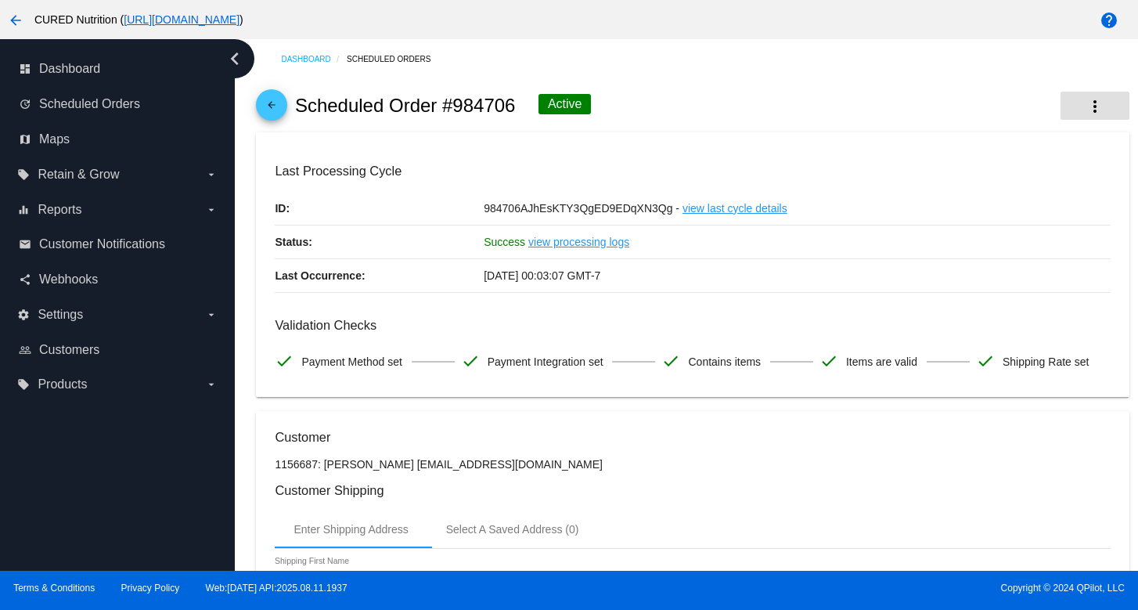
click at [1102, 110] on mat-icon "more_vert" at bounding box center [1094, 106] width 19 height 19
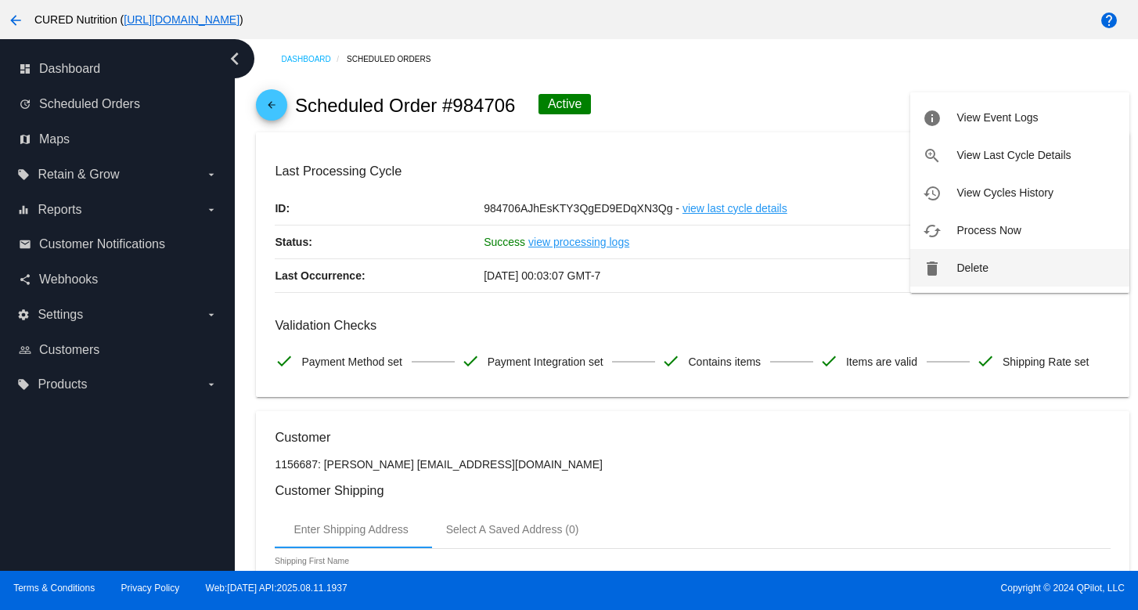
click at [916, 268] on button "delete Delete" at bounding box center [1019, 268] width 219 height 38
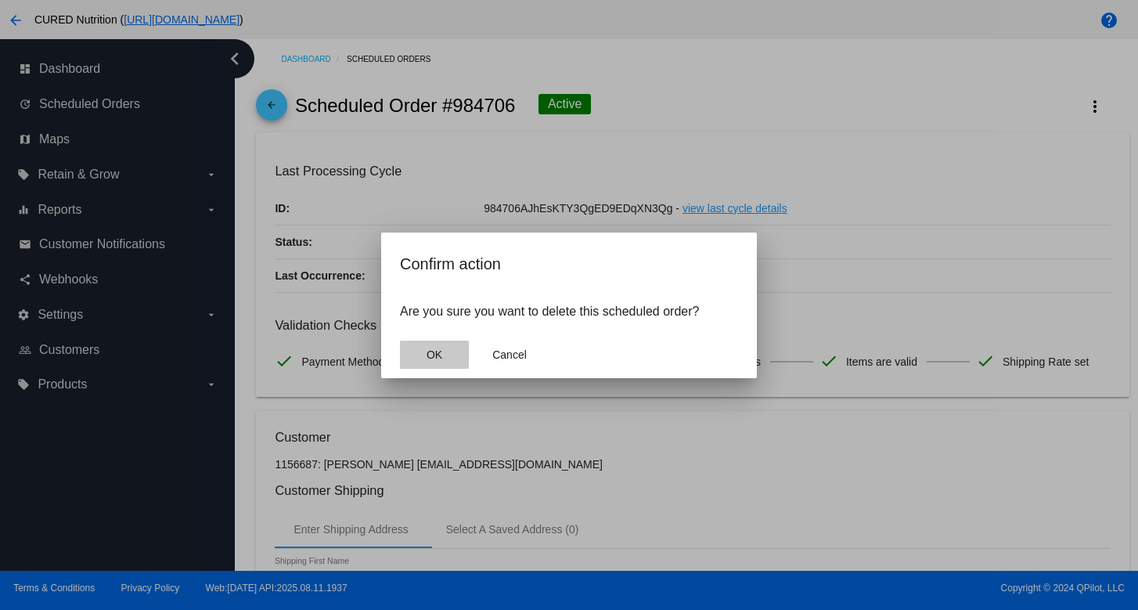
click at [412, 355] on button "OK" at bounding box center [434, 354] width 69 height 28
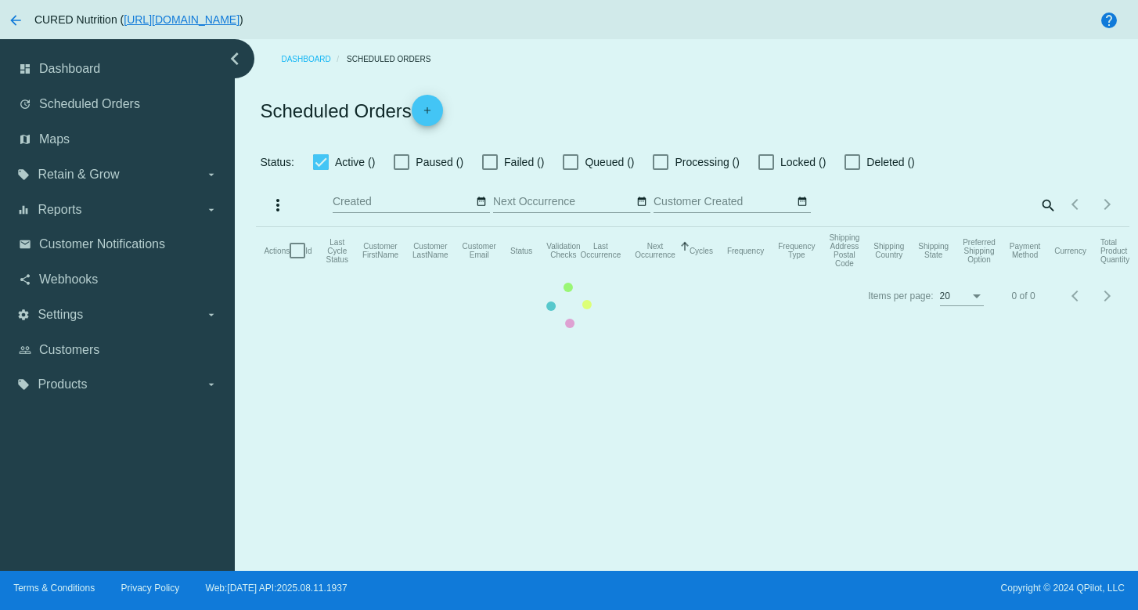
checkbox input "true"
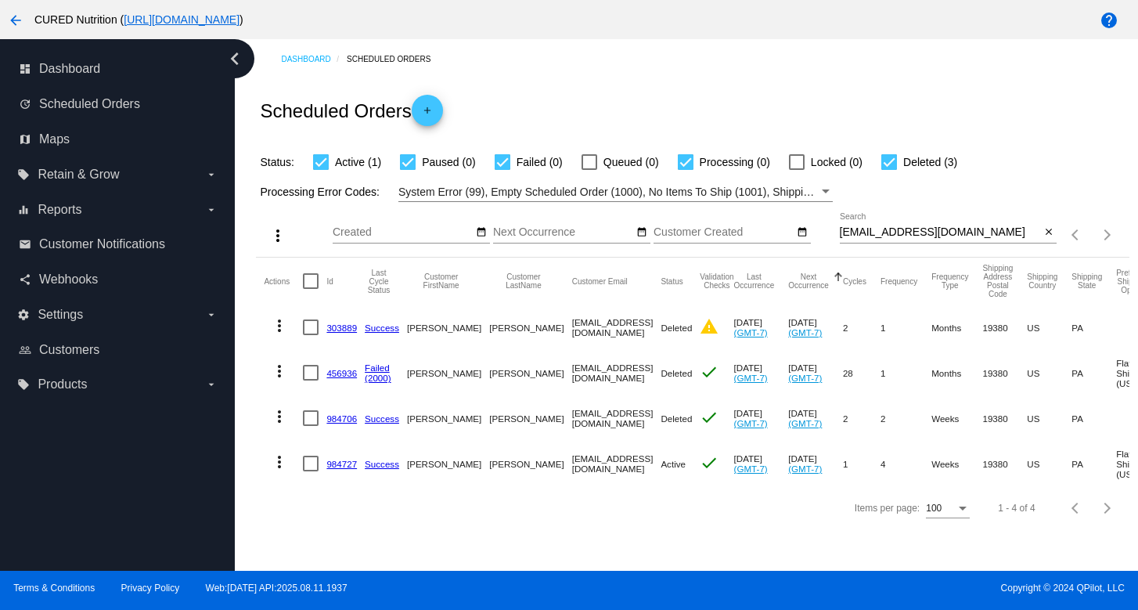
click at [854, 231] on input "[EMAIL_ADDRESS][DOMAIN_NAME]" at bounding box center [940, 232] width 201 height 13
paste input "amwaterbury"
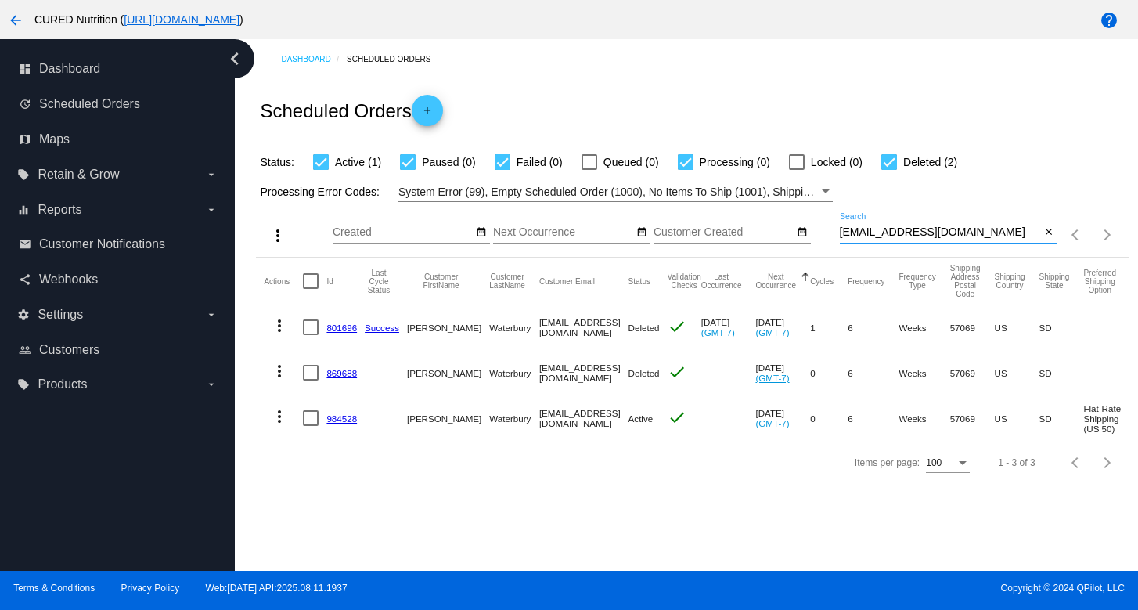
type input "[EMAIL_ADDRESS][DOMAIN_NAME]"
click at [353, 415] on link "984528" at bounding box center [341, 418] width 31 height 10
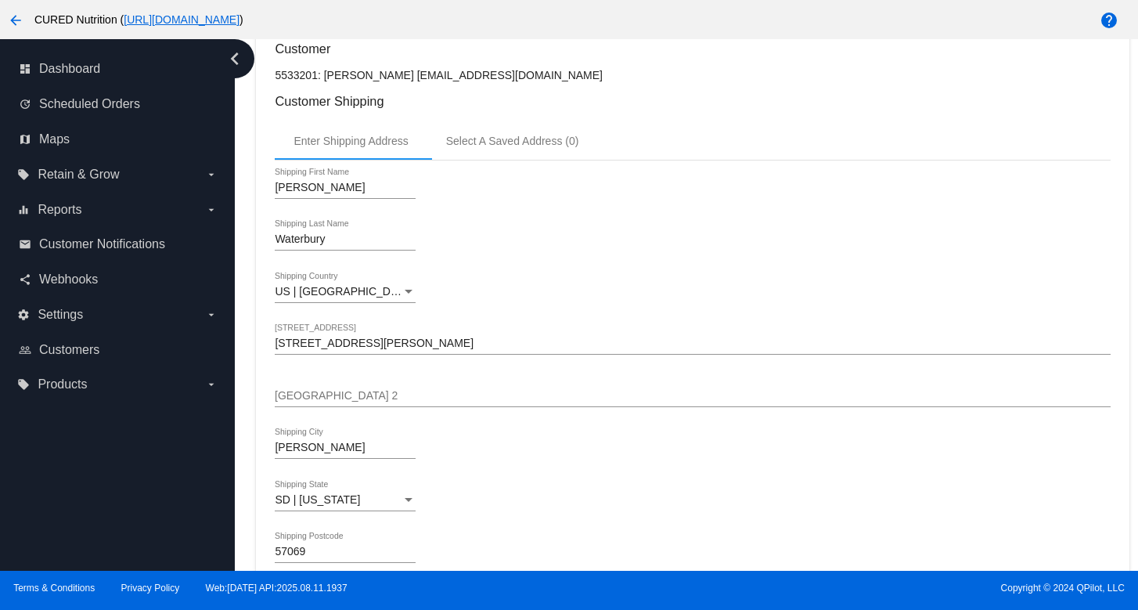
scroll to position [487, 0]
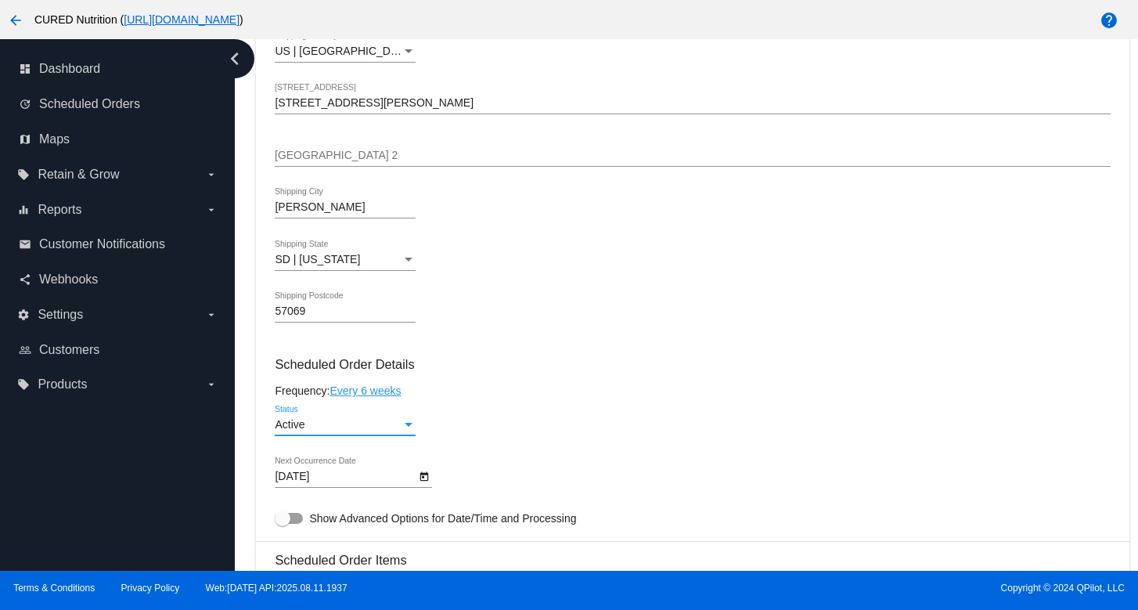
click at [364, 431] on div "Active" at bounding box center [338, 425] width 127 height 13
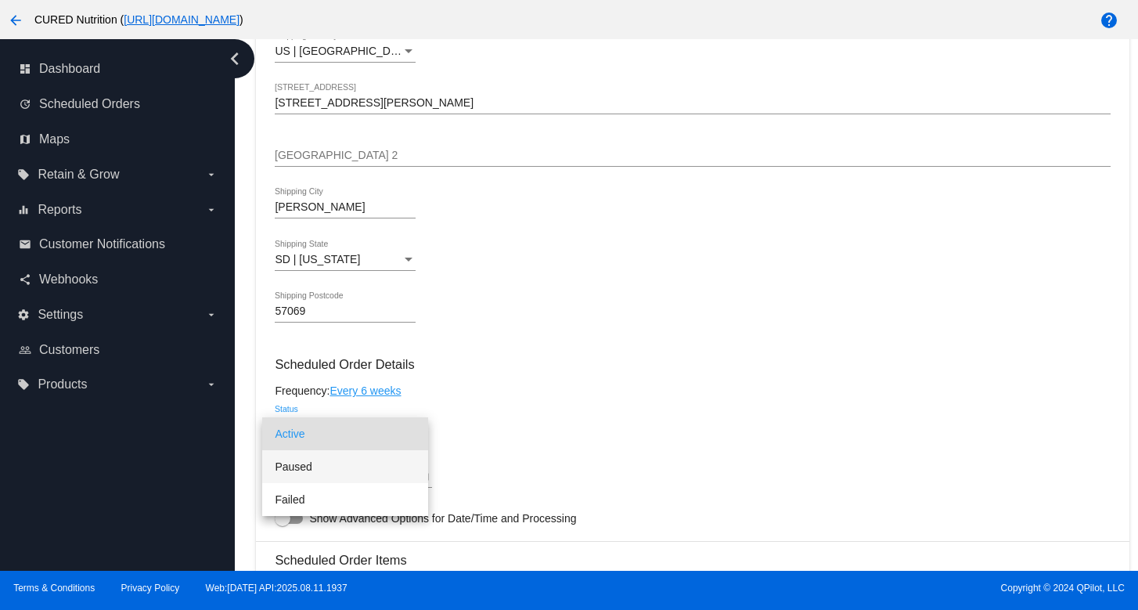
click at [398, 462] on span "Paused" at bounding box center [345, 466] width 141 height 33
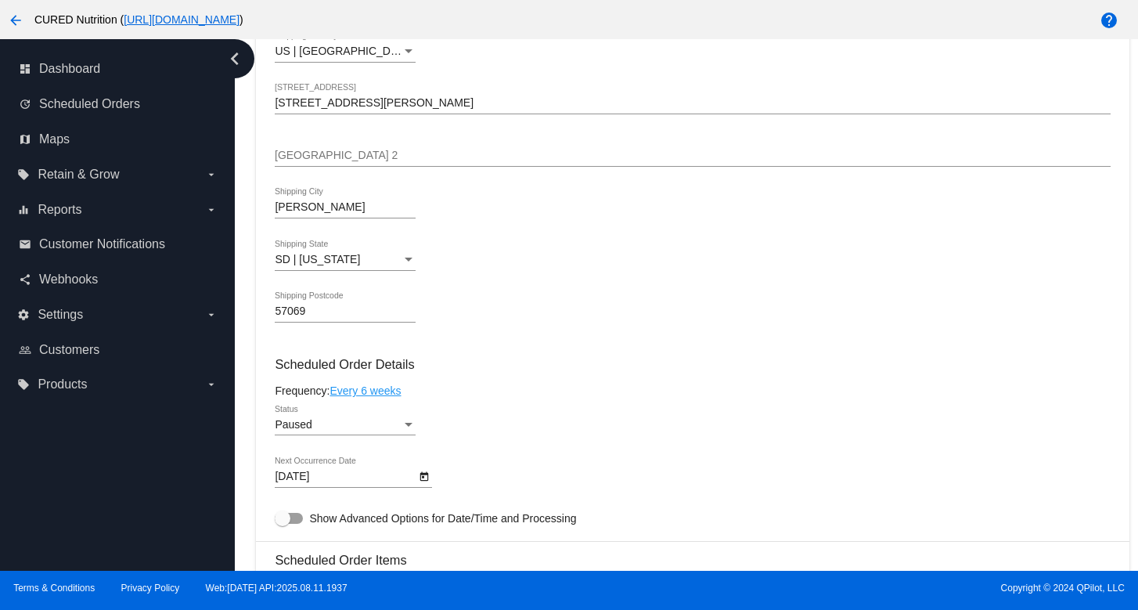
click at [535, 430] on div "Paused Status" at bounding box center [692, 427] width 835 height 45
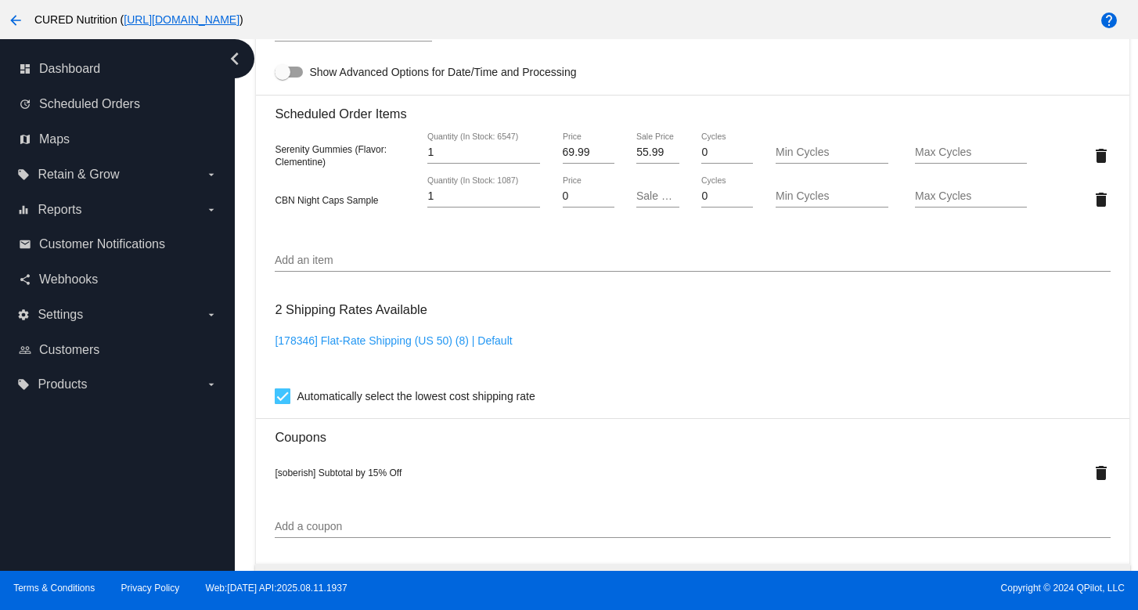
scroll to position [1377, 0]
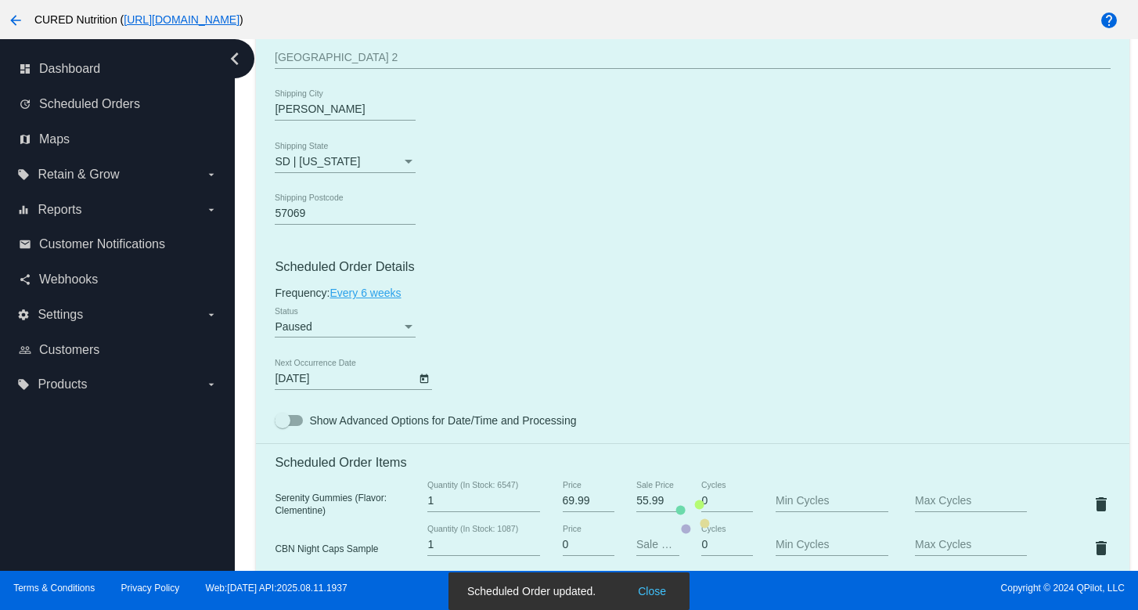
scroll to position [0, 0]
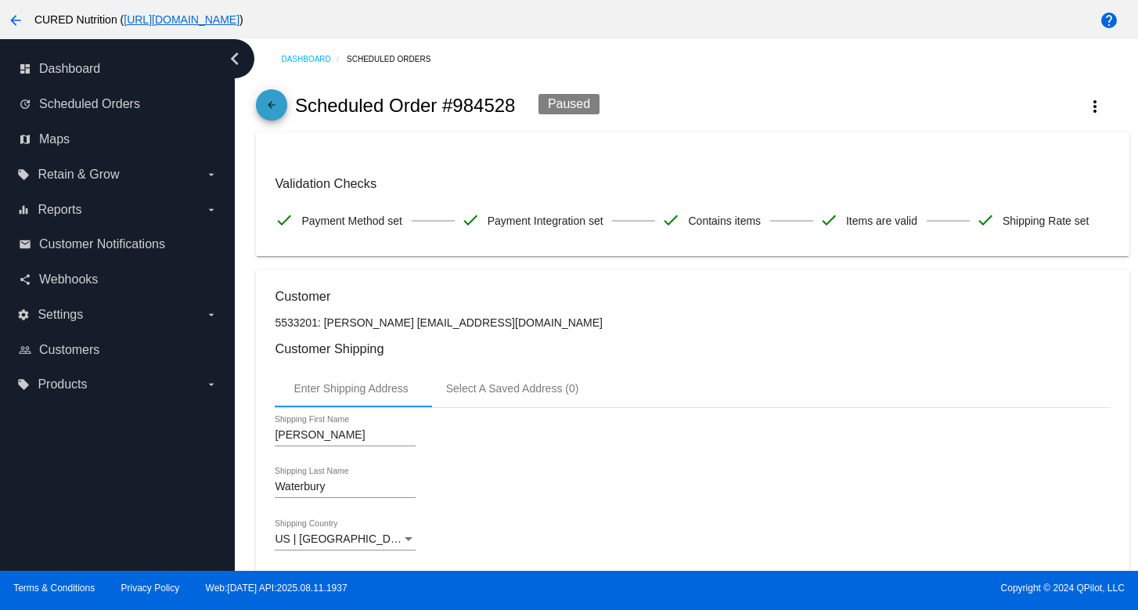
click at [282, 112] on link "arrow_back" at bounding box center [271, 104] width 31 height 31
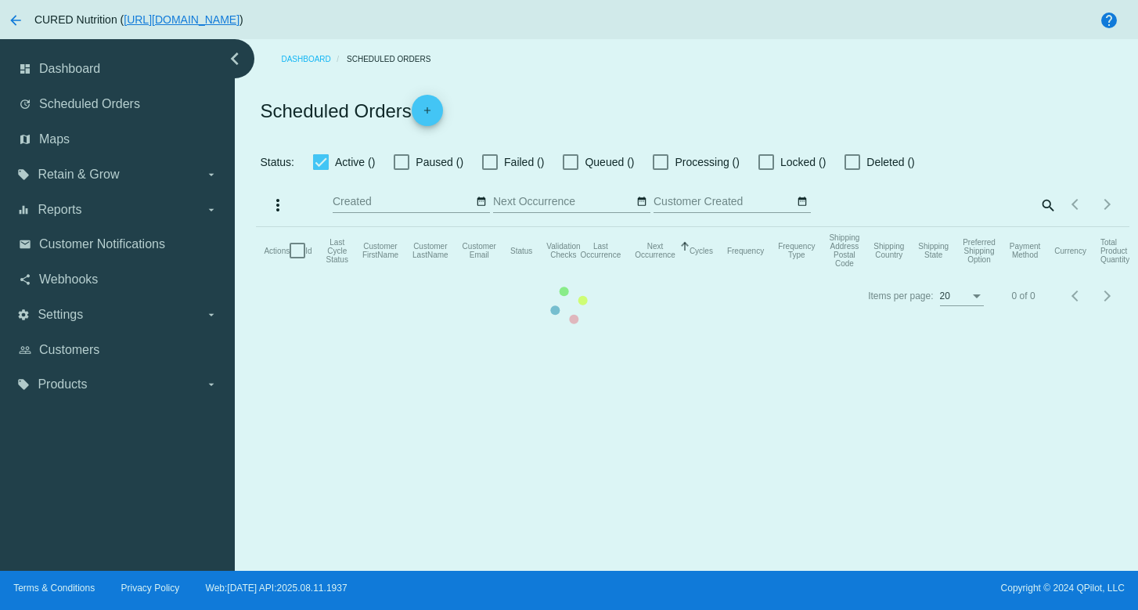
checkbox input "true"
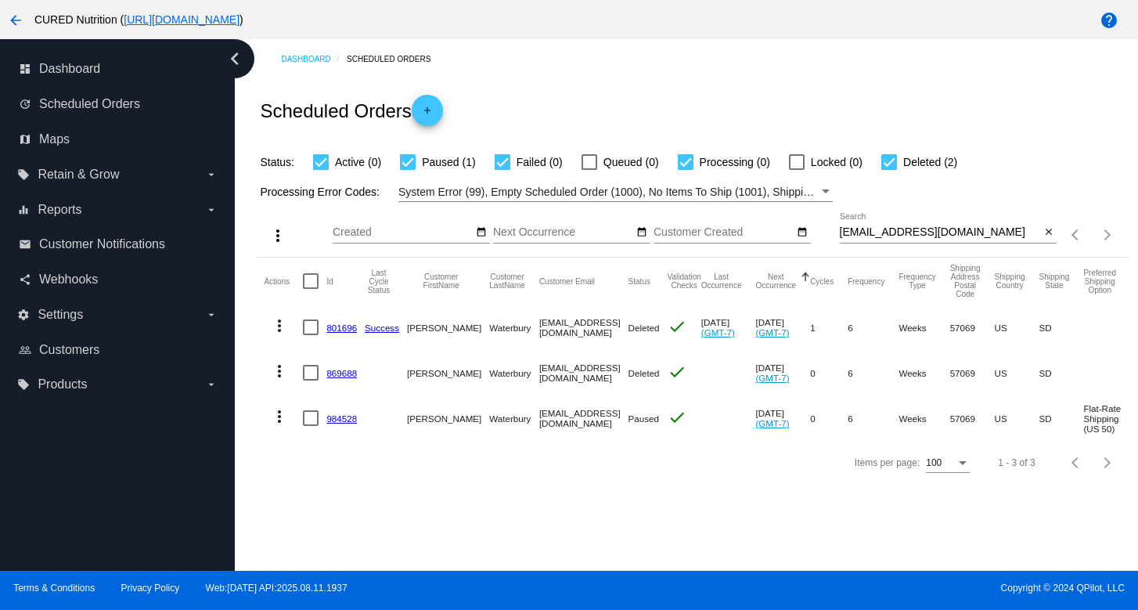
click at [963, 232] on input "[EMAIL_ADDRESS][DOMAIN_NAME]" at bounding box center [940, 232] width 201 height 13
paste input "stuffandfluff@y"
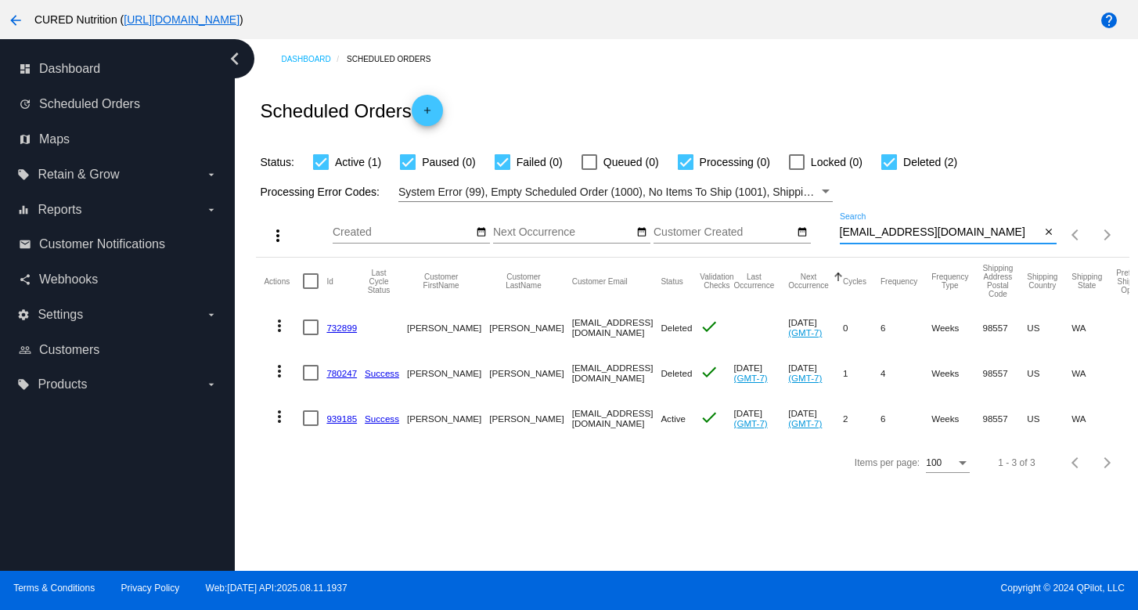
type input "[EMAIL_ADDRESS][DOMAIN_NAME]"
click at [336, 421] on link "939185" at bounding box center [341, 418] width 31 height 10
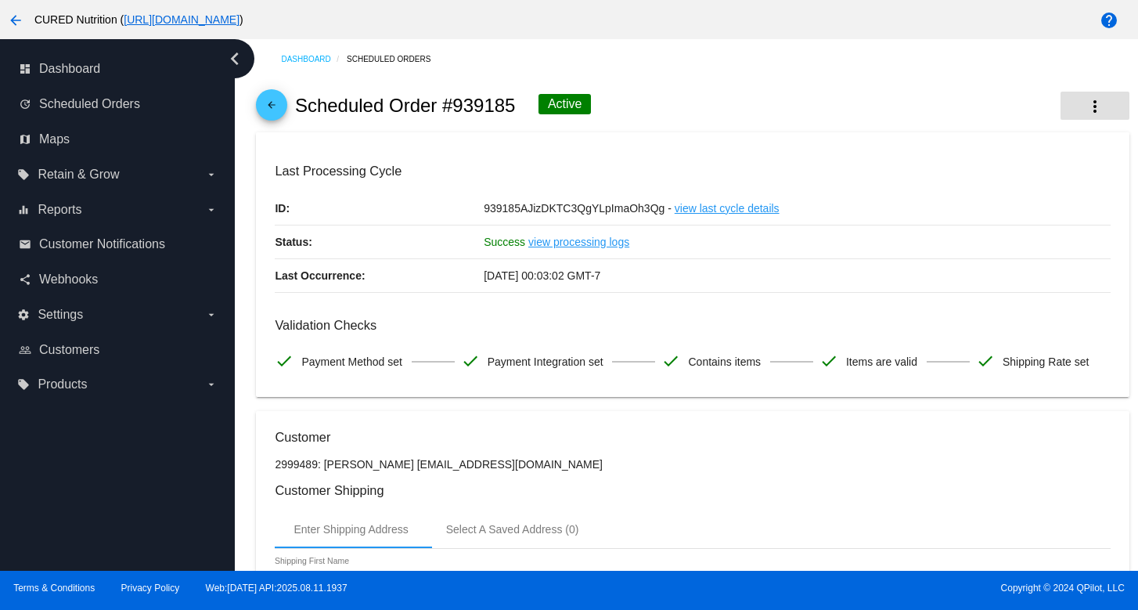
click at [1074, 107] on button "more_vert" at bounding box center [1094, 106] width 69 height 28
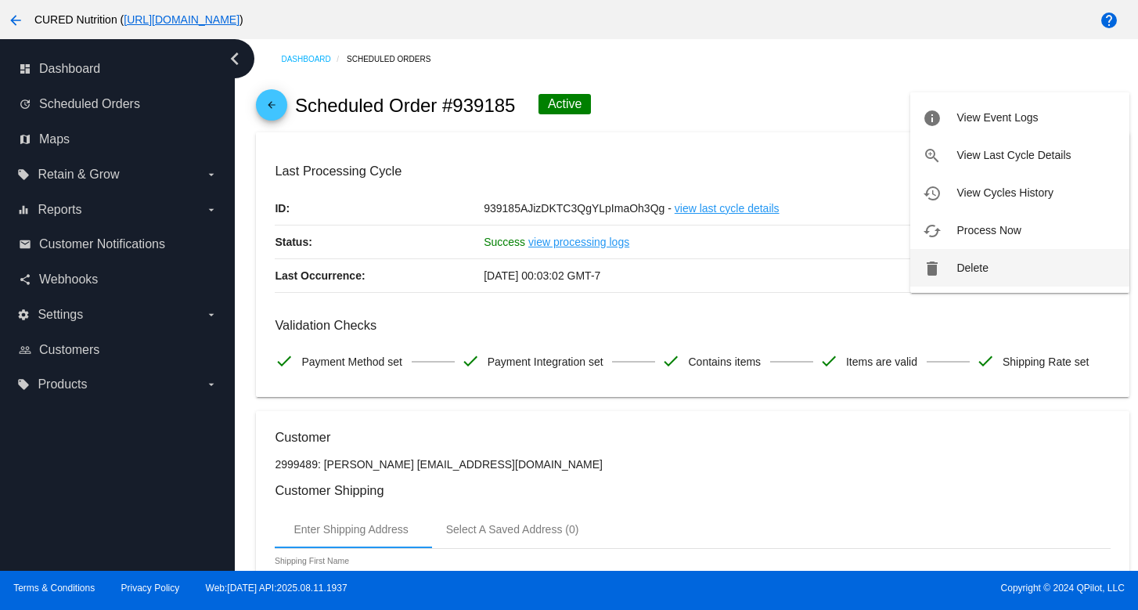
click at [944, 267] on button "delete Delete" at bounding box center [1019, 268] width 219 height 38
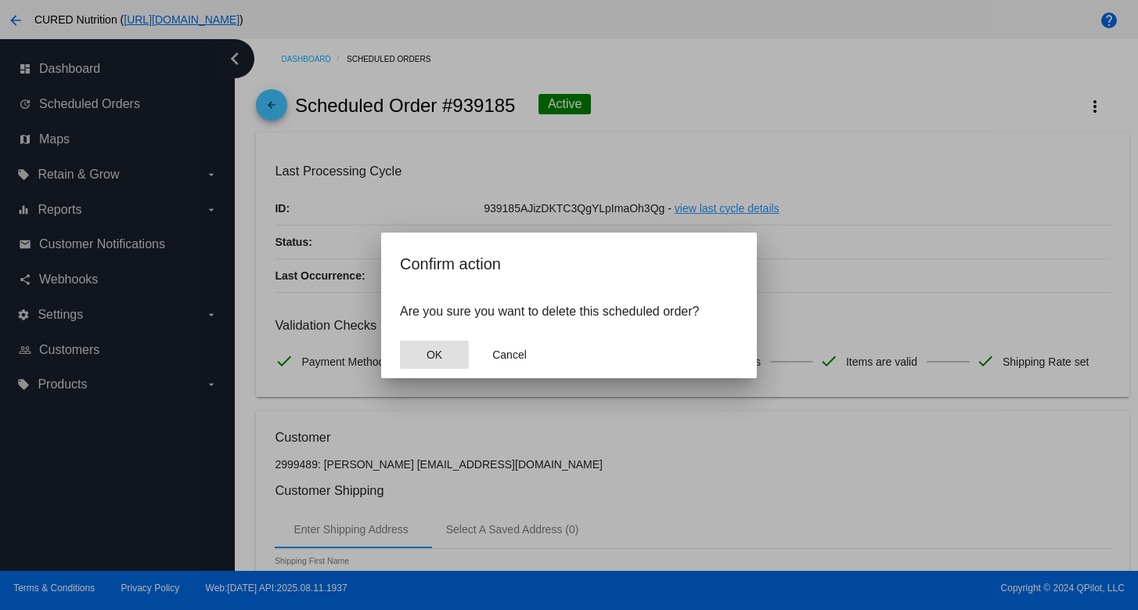
click at [410, 349] on button "OK" at bounding box center [434, 354] width 69 height 28
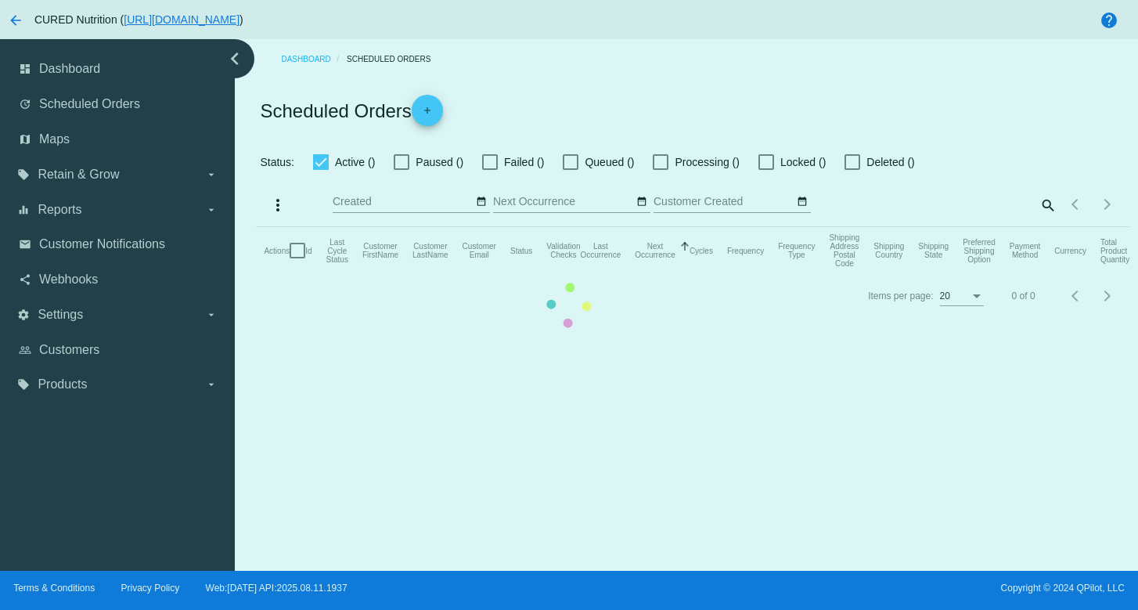
checkbox input "true"
